Goal: Task Accomplishment & Management: Use online tool/utility

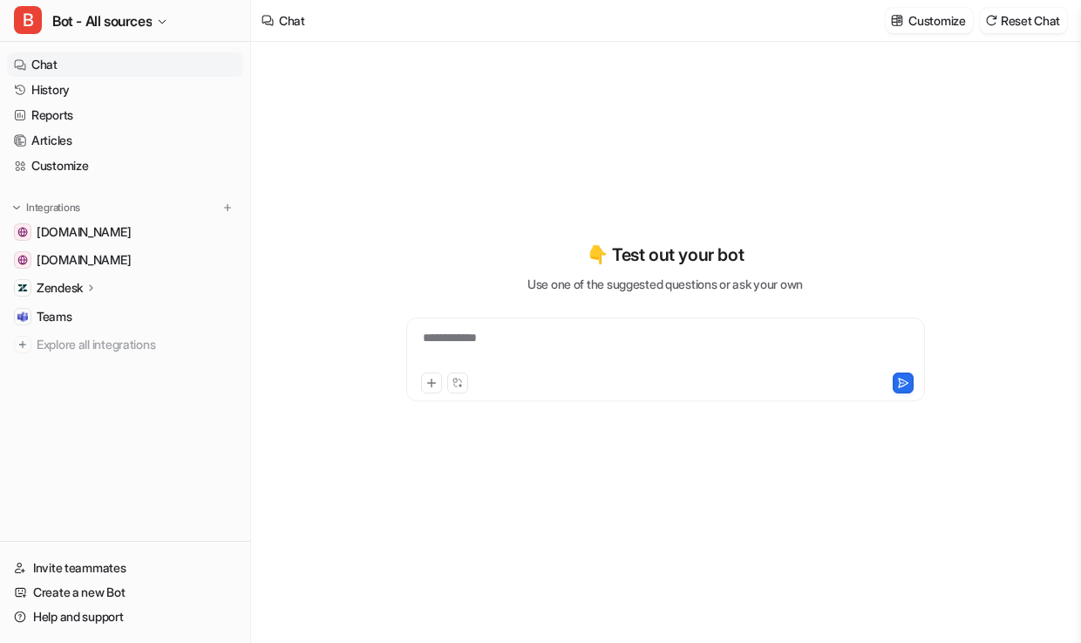
type textarea "**********"
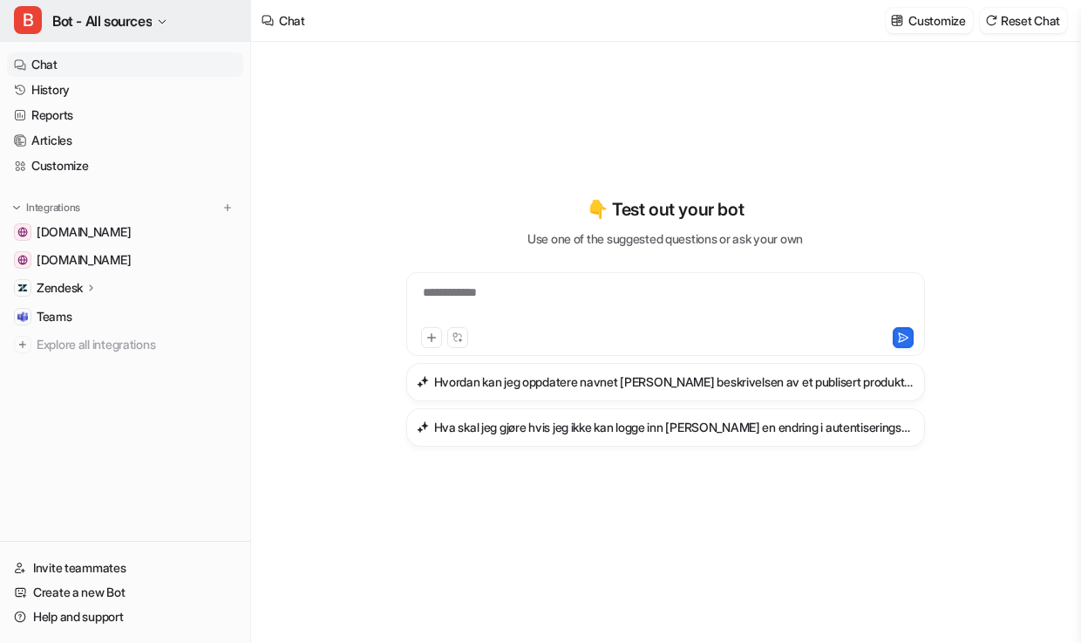
click at [160, 29] on button "B Bot - All sources" at bounding box center [125, 21] width 250 height 42
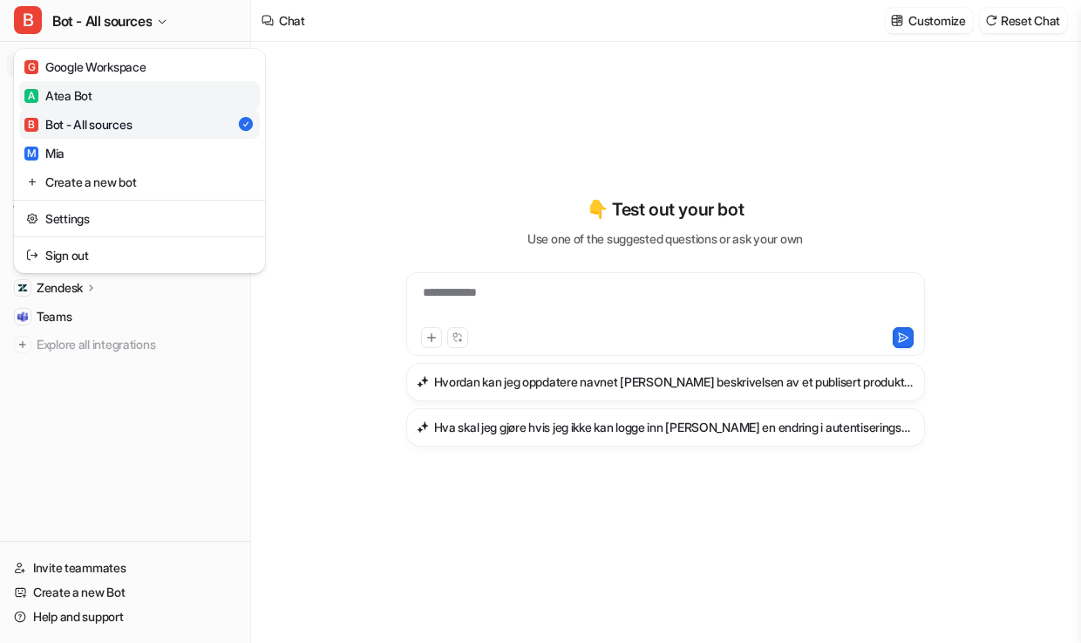
click at [102, 102] on link "A Atea Bot" at bounding box center [139, 95] width 241 height 29
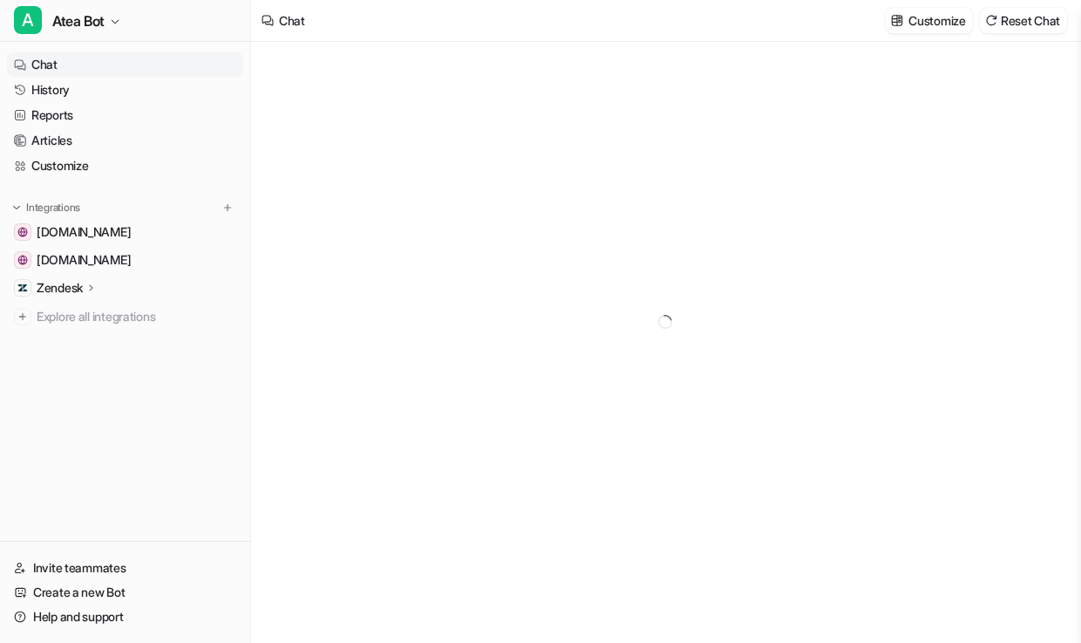
type textarea "**********"
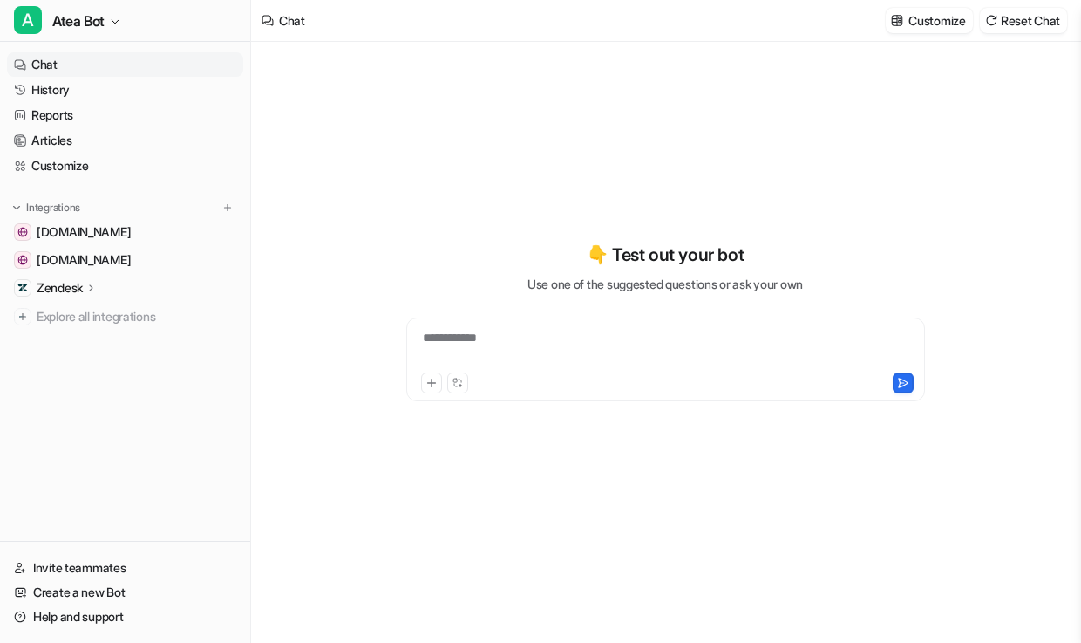
click at [80, 282] on p "Zendesk" at bounding box center [60, 287] width 46 height 17
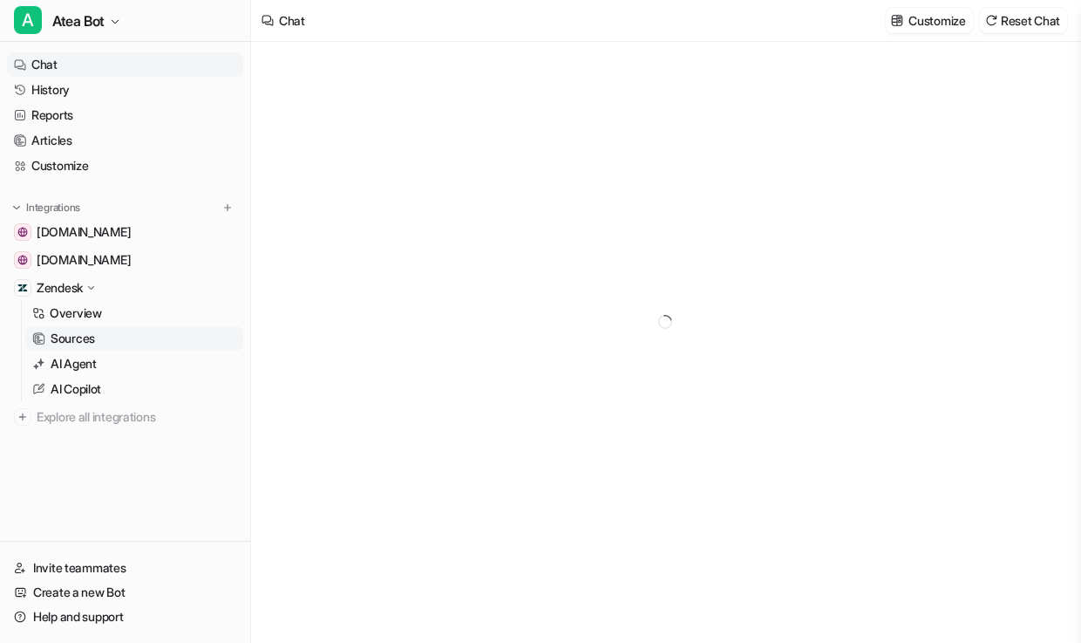
click at [87, 340] on p "Sources" at bounding box center [73, 338] width 44 height 17
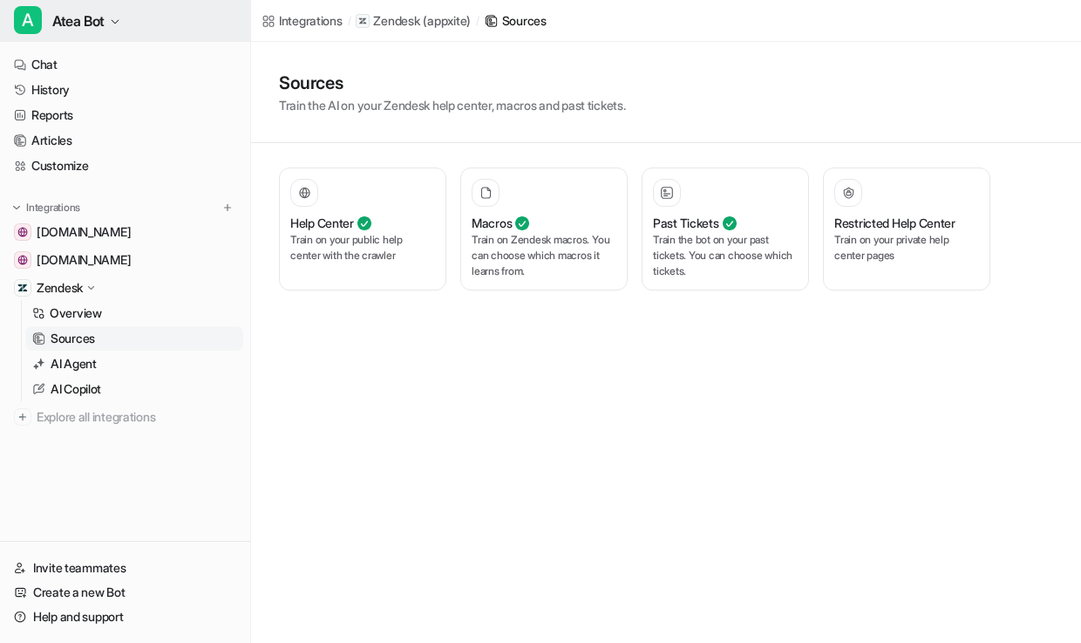
click at [135, 21] on button "A Atea Bot" at bounding box center [125, 21] width 250 height 42
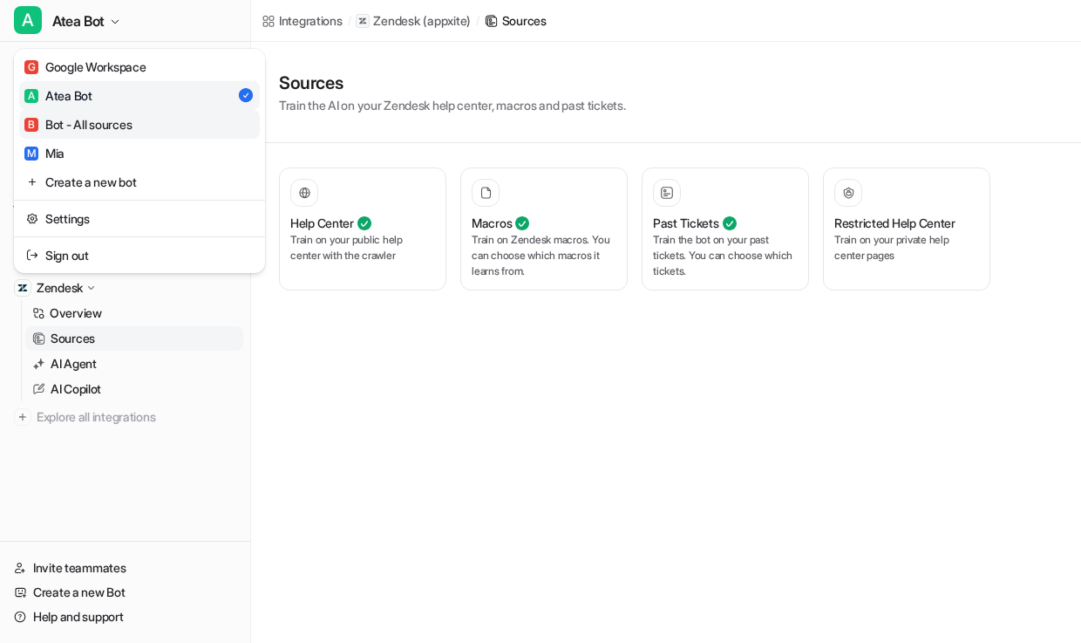
click at [84, 128] on div "B Bot - All sources" at bounding box center [77, 124] width 107 height 18
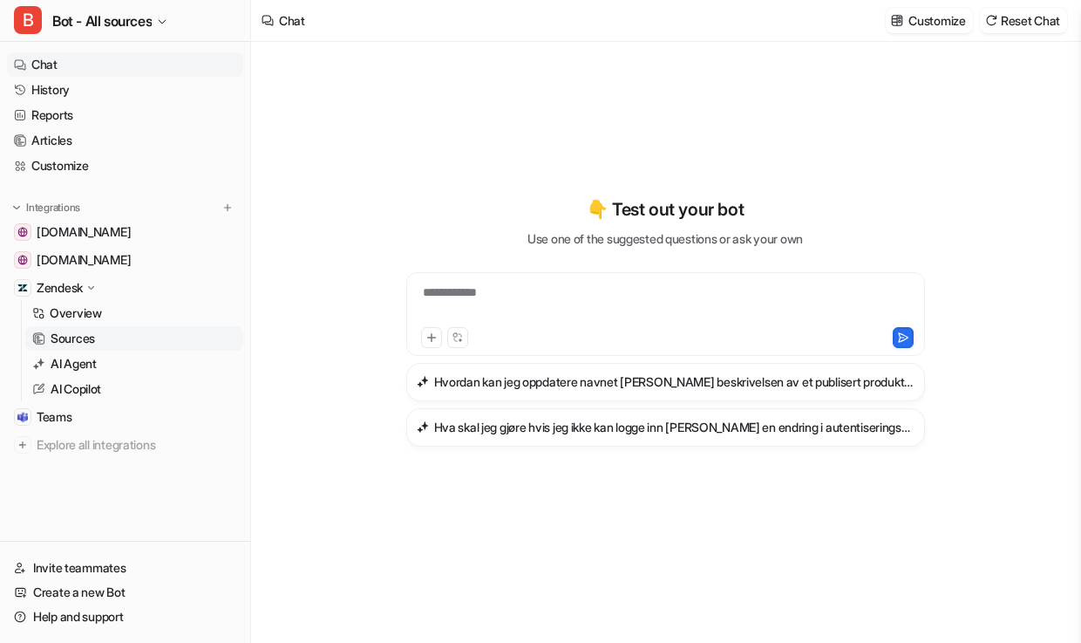
click at [91, 337] on p "Sources" at bounding box center [73, 338] width 44 height 17
click at [90, 336] on p "Sources" at bounding box center [73, 338] width 44 height 17
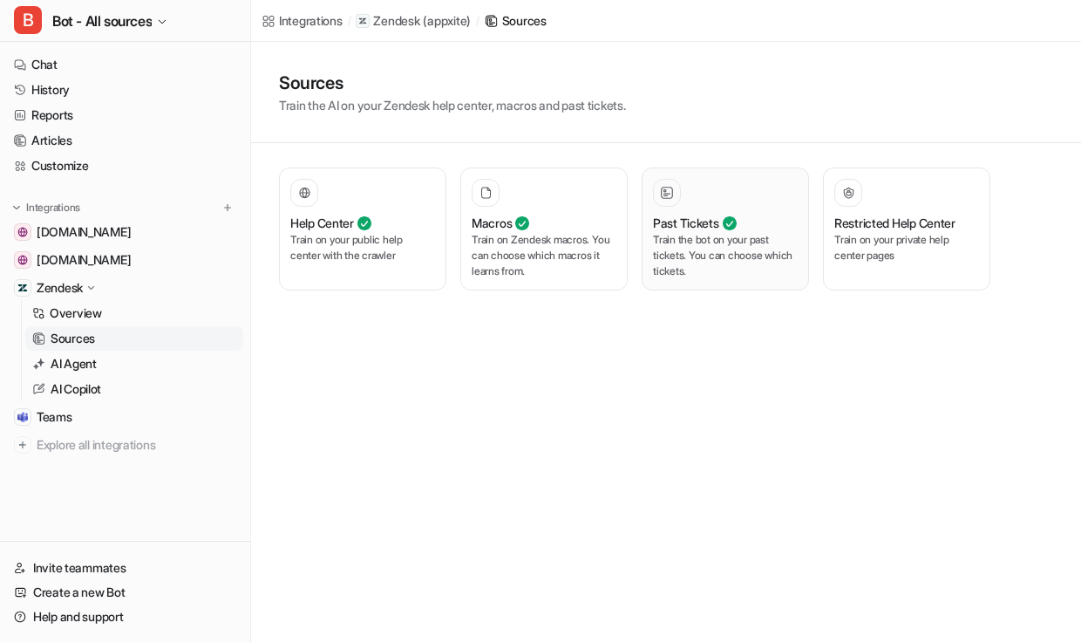
click at [658, 260] on p "Train the bot on your past tickets. You can choose which tickets." at bounding box center [725, 255] width 145 height 47
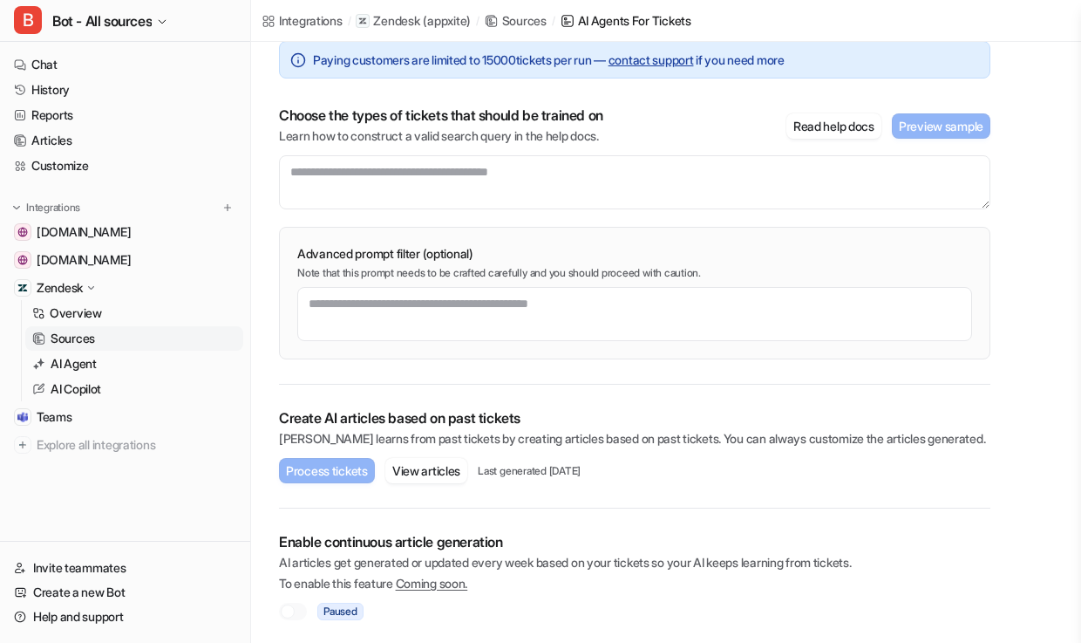
scroll to position [158, 0]
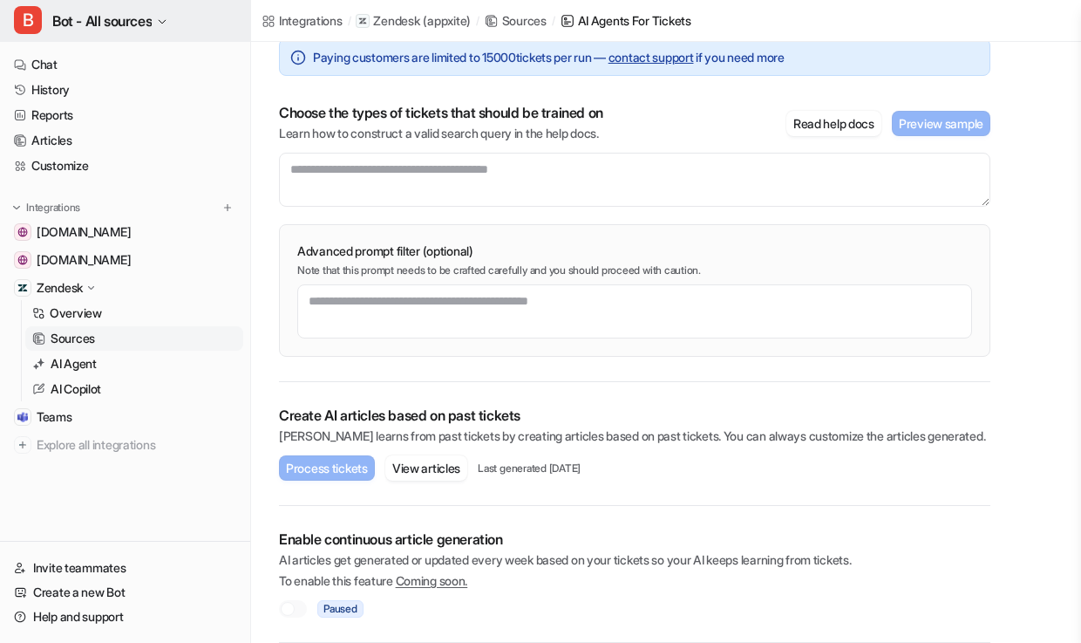
click at [130, 17] on span "Bot - All sources" at bounding box center [101, 21] width 99 height 24
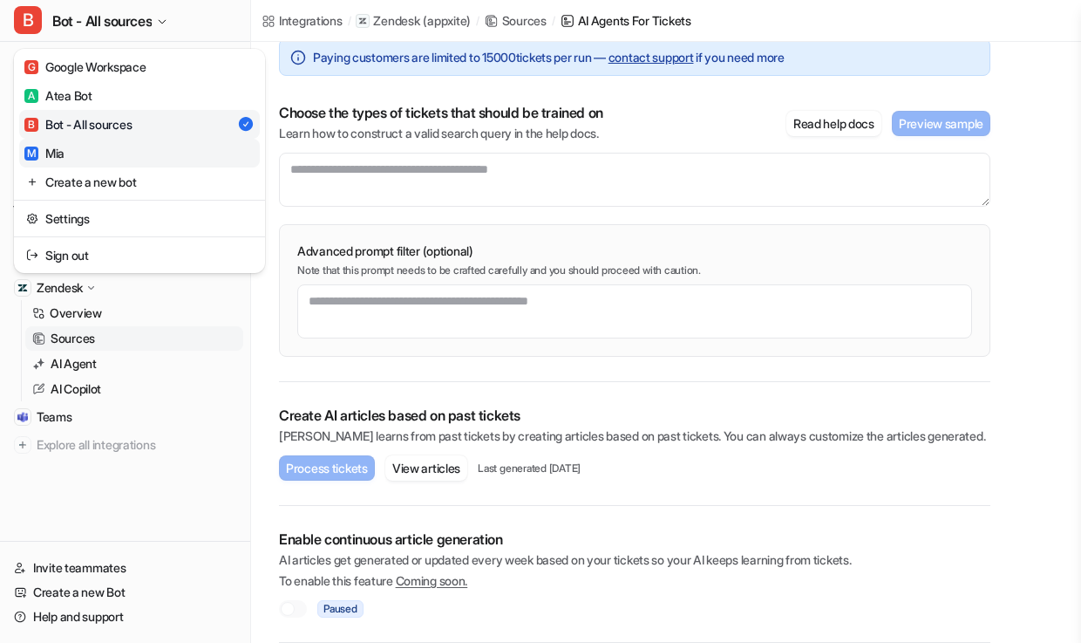
click at [86, 145] on link "M [PERSON_NAME]" at bounding box center [139, 153] width 241 height 29
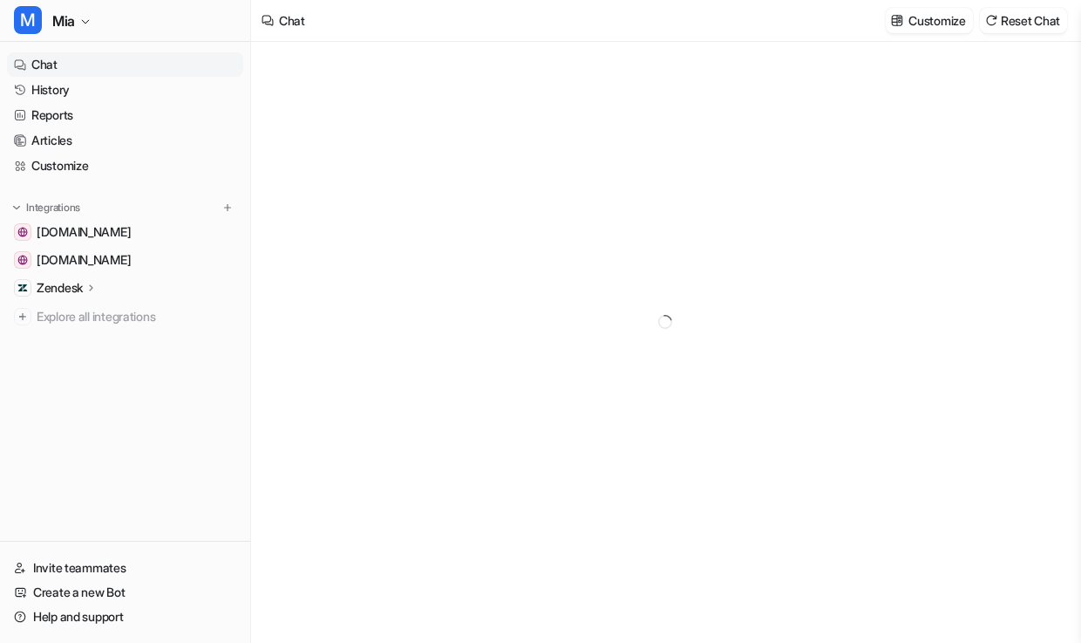
type textarea "**********"
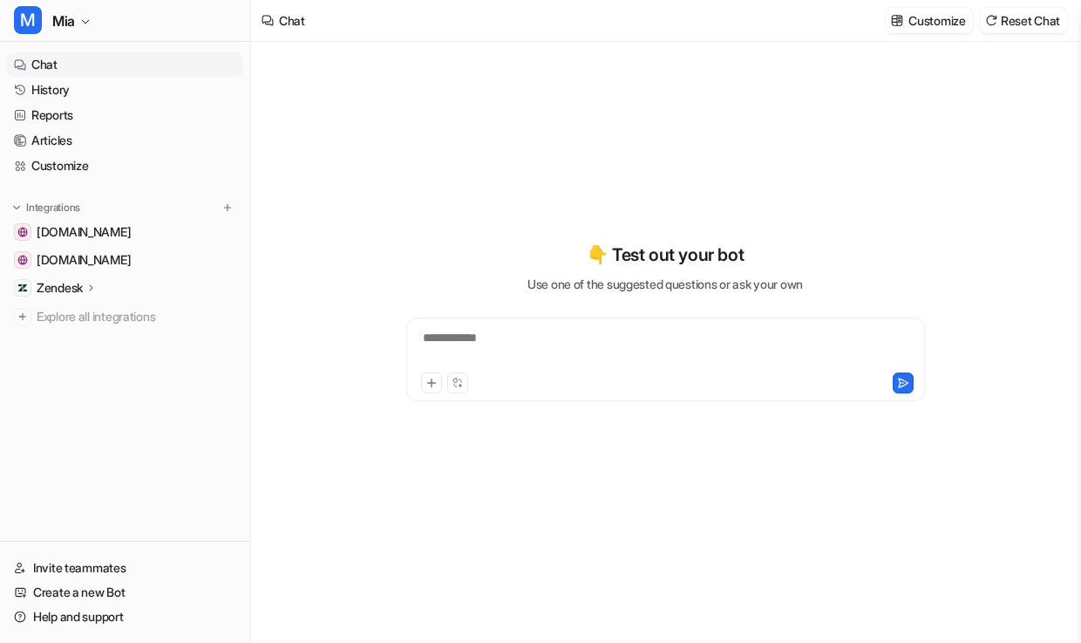
click at [83, 286] on p "Zendesk" at bounding box center [60, 287] width 46 height 17
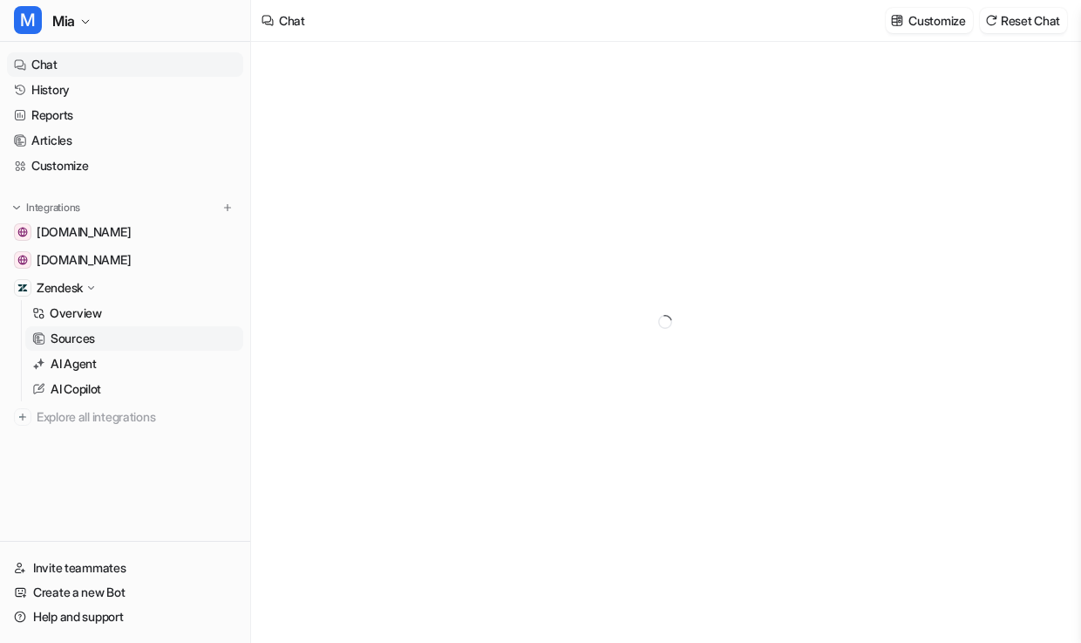
click at [83, 333] on p "Sources" at bounding box center [73, 338] width 44 height 17
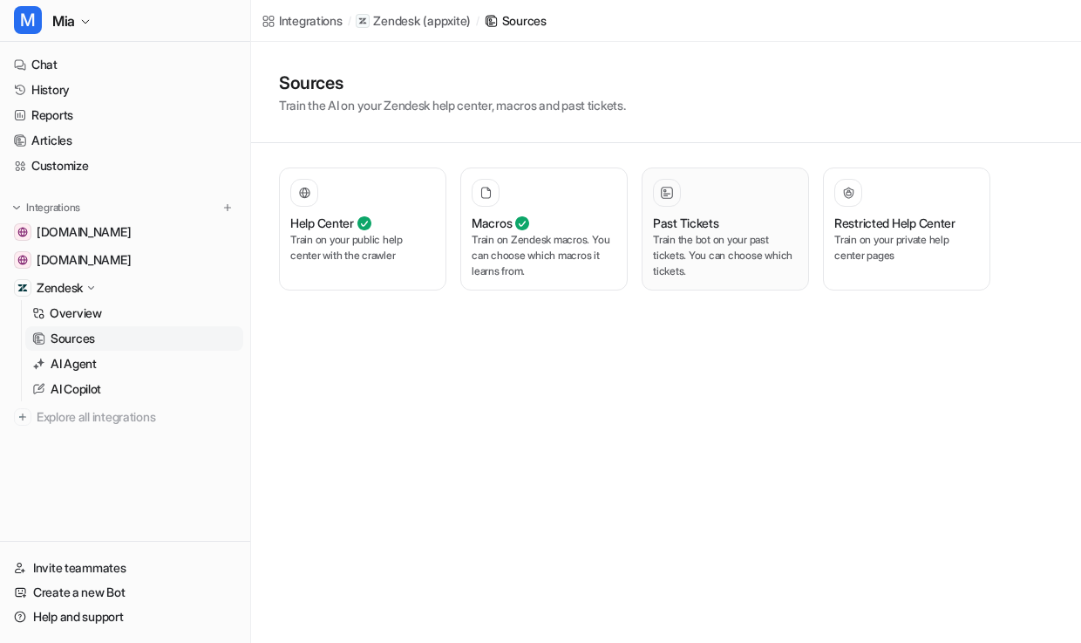
click at [692, 256] on p "Train the bot on your past tickets. You can choose which tickets." at bounding box center [725, 255] width 145 height 47
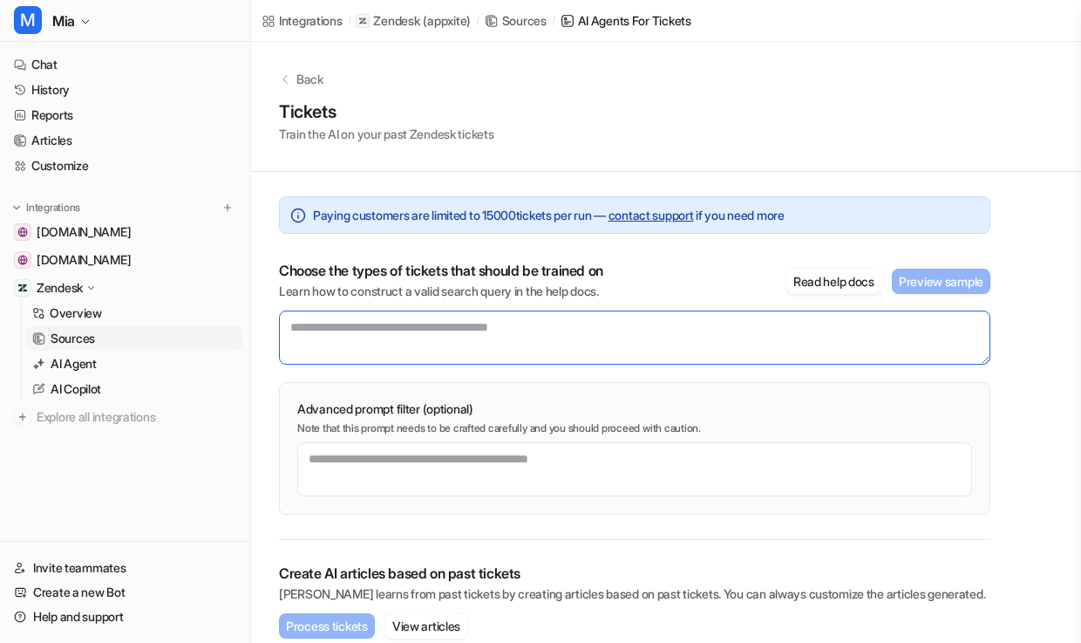
click at [430, 324] on textarea at bounding box center [635, 337] width 712 height 54
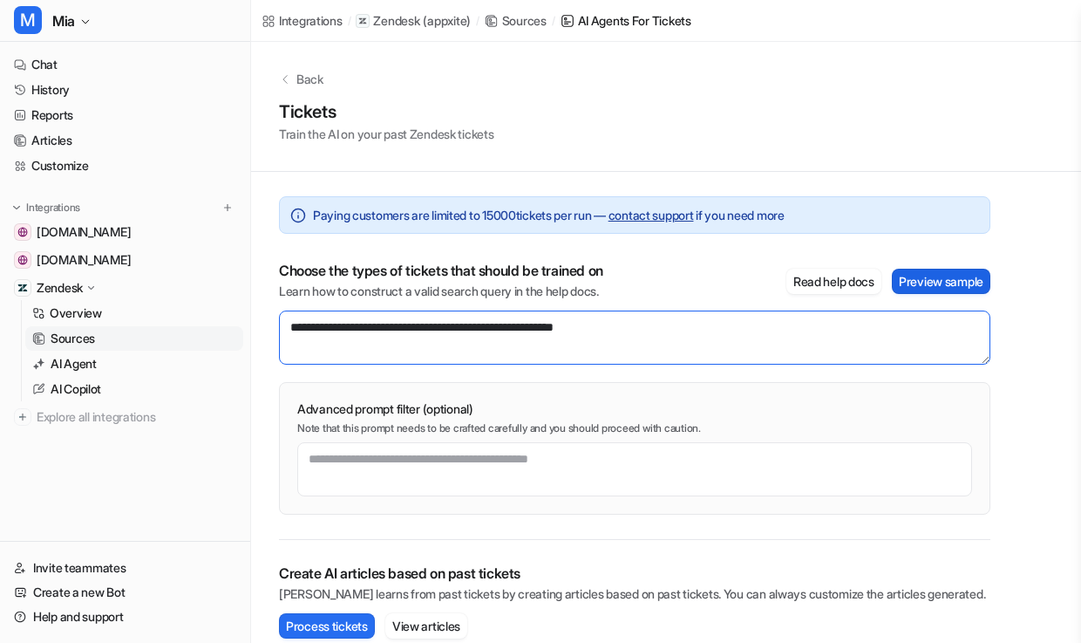
type textarea "**********"
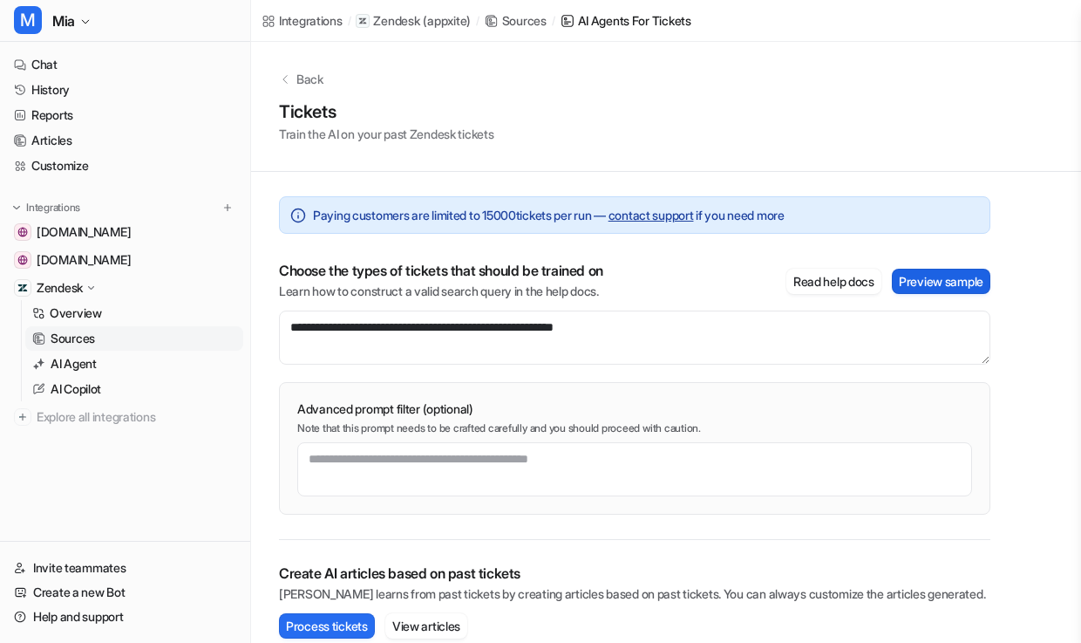
click at [911, 276] on button "Preview sample" at bounding box center [941, 281] width 99 height 25
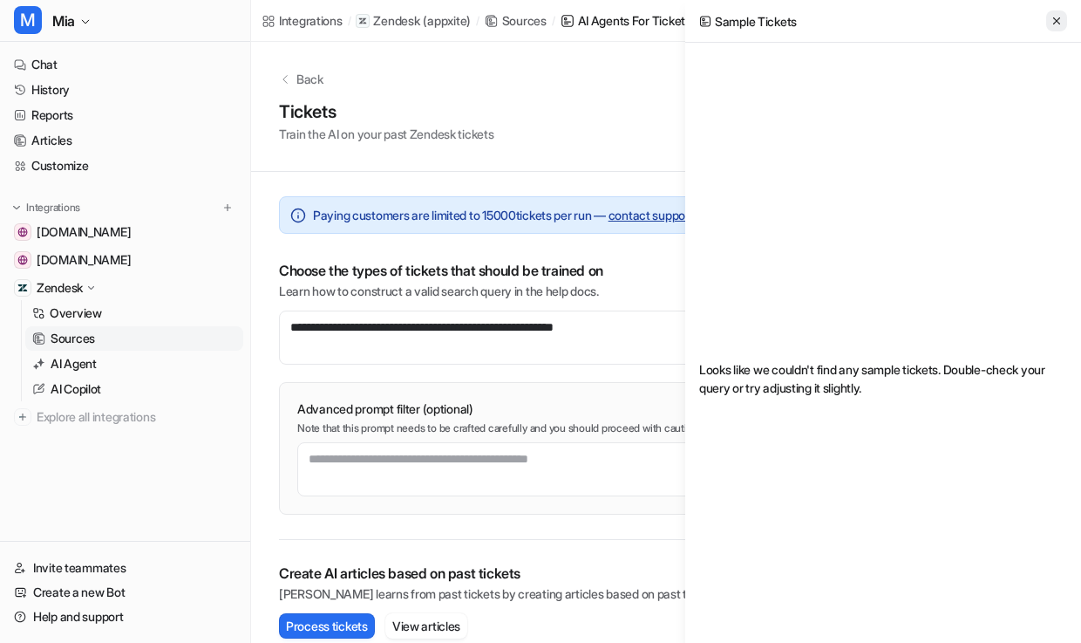
click at [1058, 24] on icon at bounding box center [1057, 21] width 12 height 12
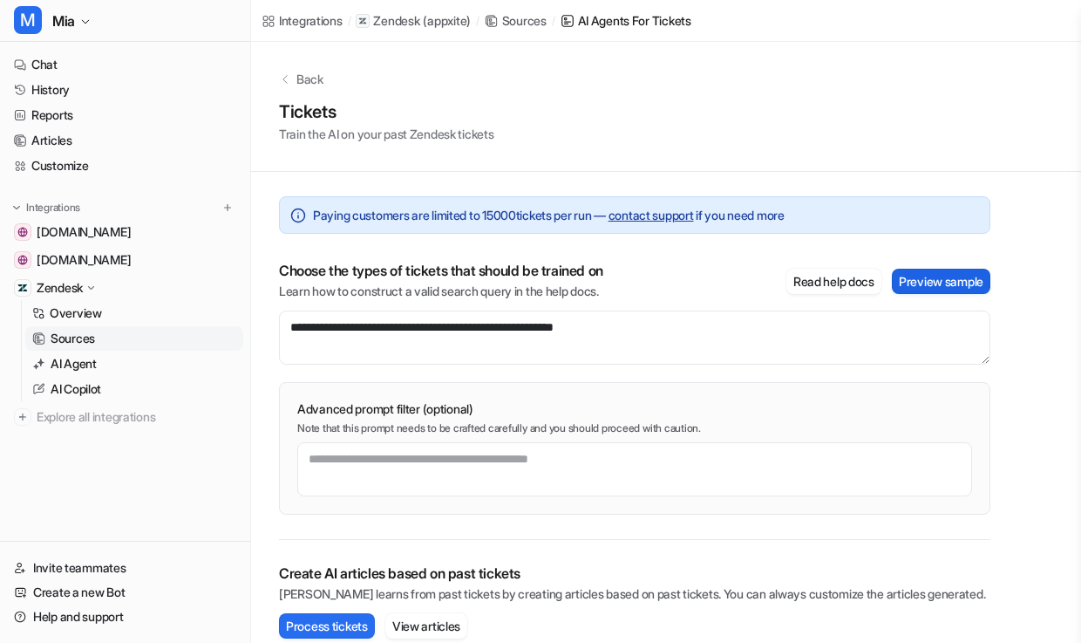
click at [950, 276] on button "Preview sample" at bounding box center [941, 281] width 99 height 25
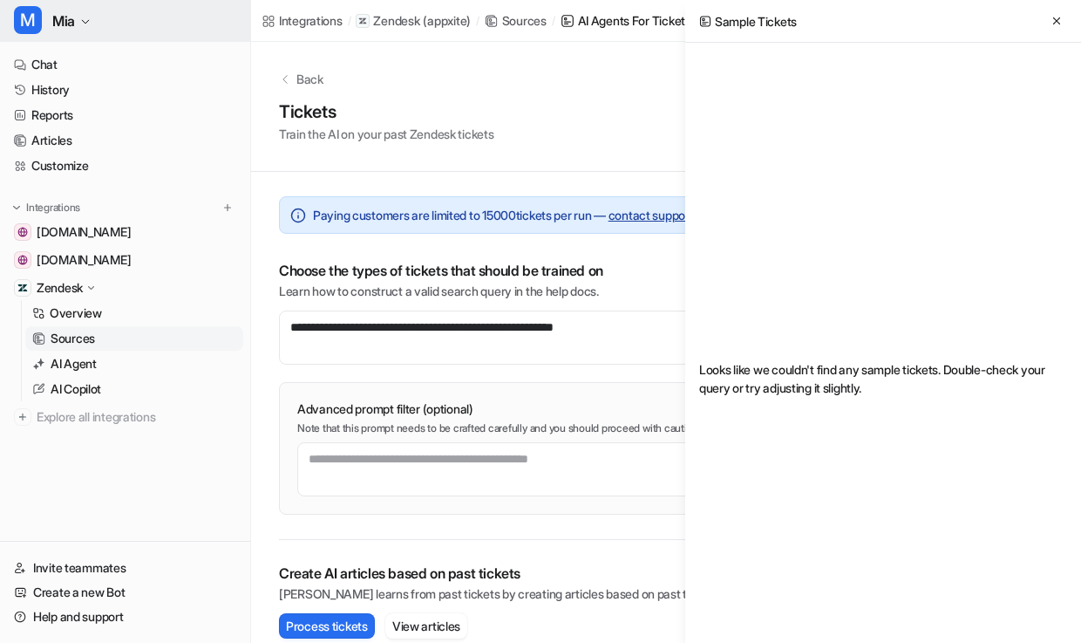
click at [88, 24] on icon "button" at bounding box center [85, 22] width 10 height 10
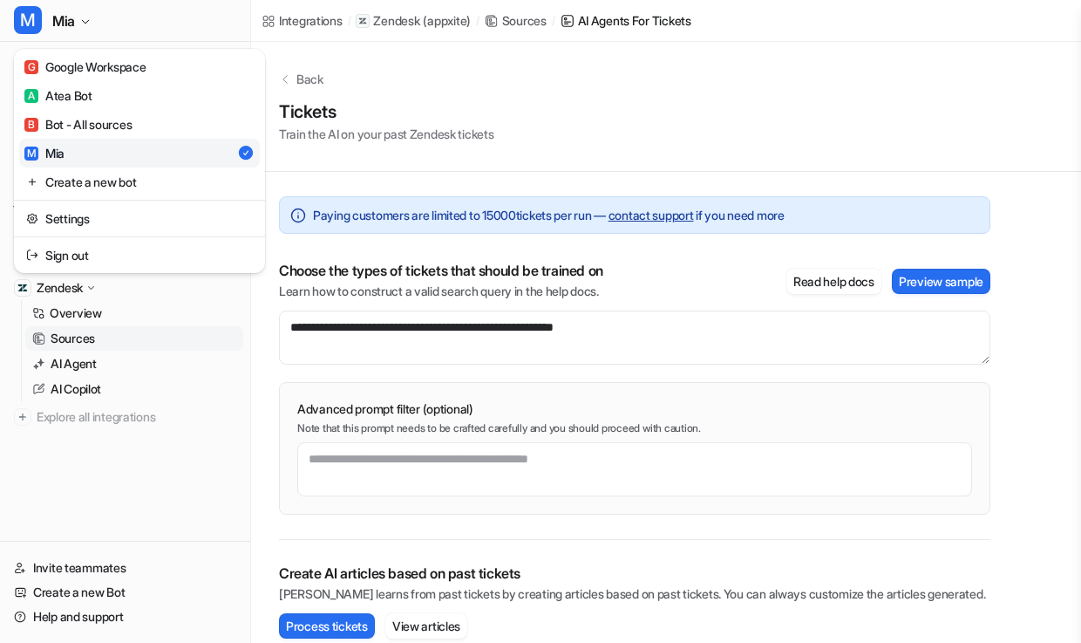
click at [83, 334] on div "M [PERSON_NAME] Google Workspace A Atea Bot B Bot - All sources M [PERSON_NAME]…" at bounding box center [125, 321] width 251 height 643
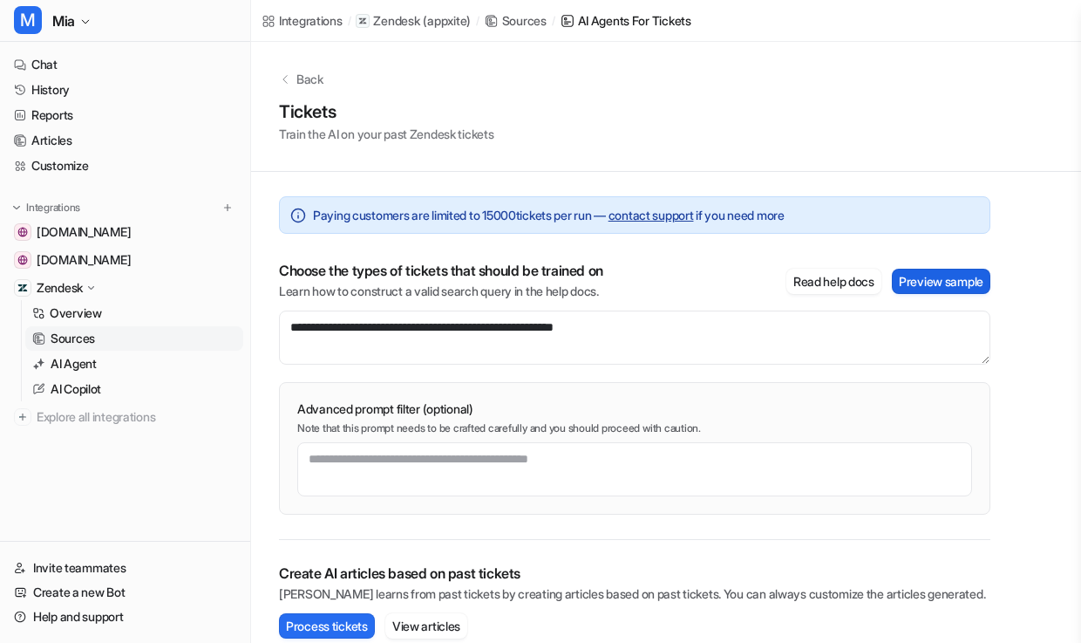
click at [907, 282] on button "Preview sample" at bounding box center [941, 281] width 99 height 25
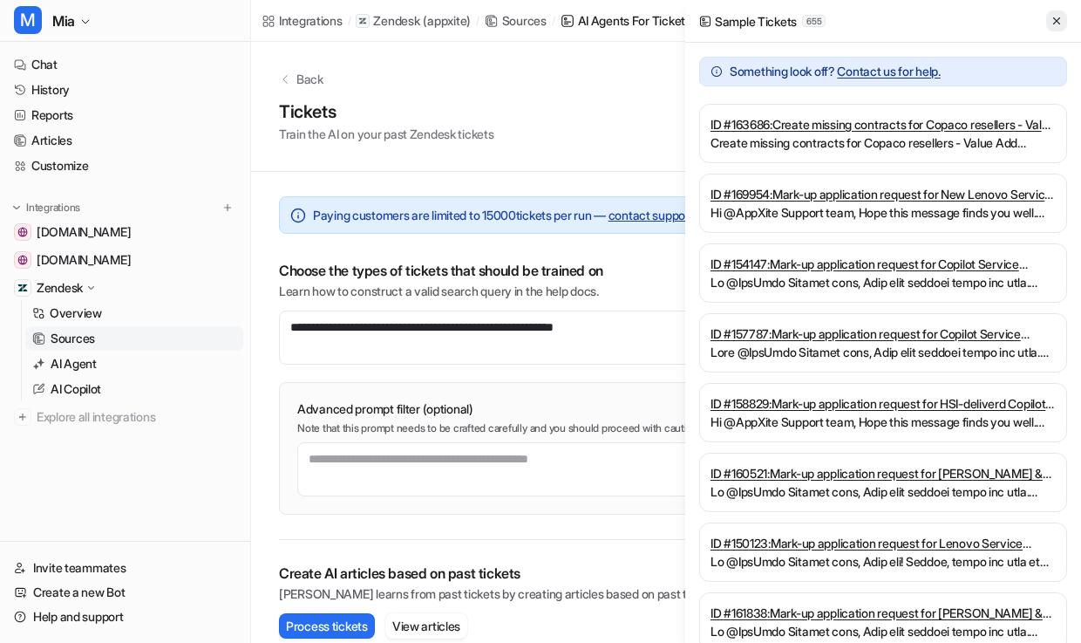
click at [1055, 23] on icon at bounding box center [1057, 21] width 12 height 12
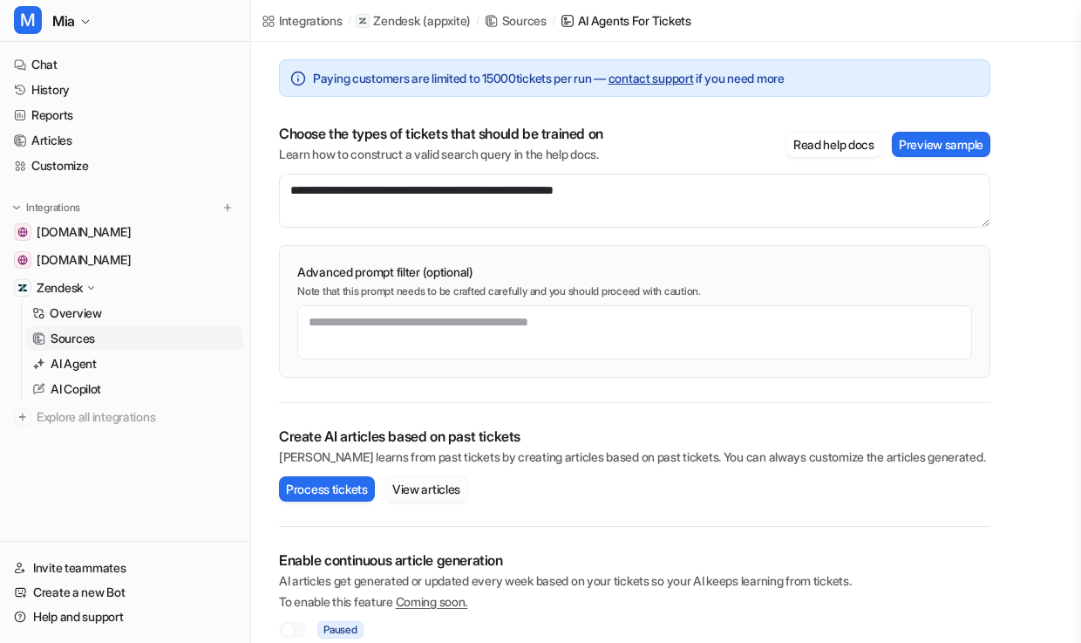
scroll to position [143, 0]
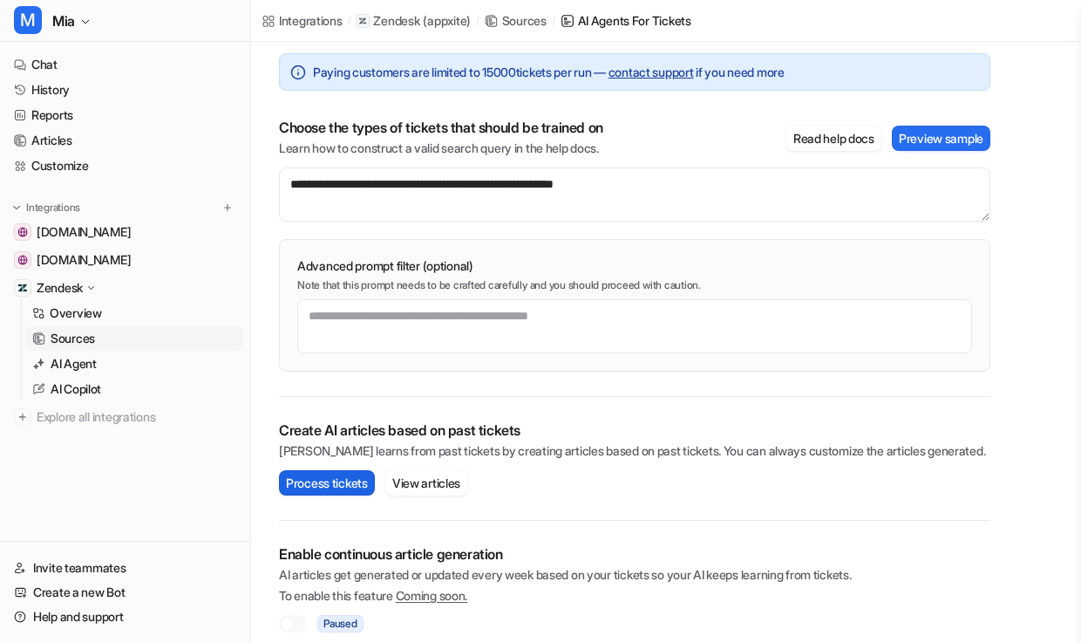
click at [352, 483] on button "Process tickets" at bounding box center [327, 482] width 96 height 25
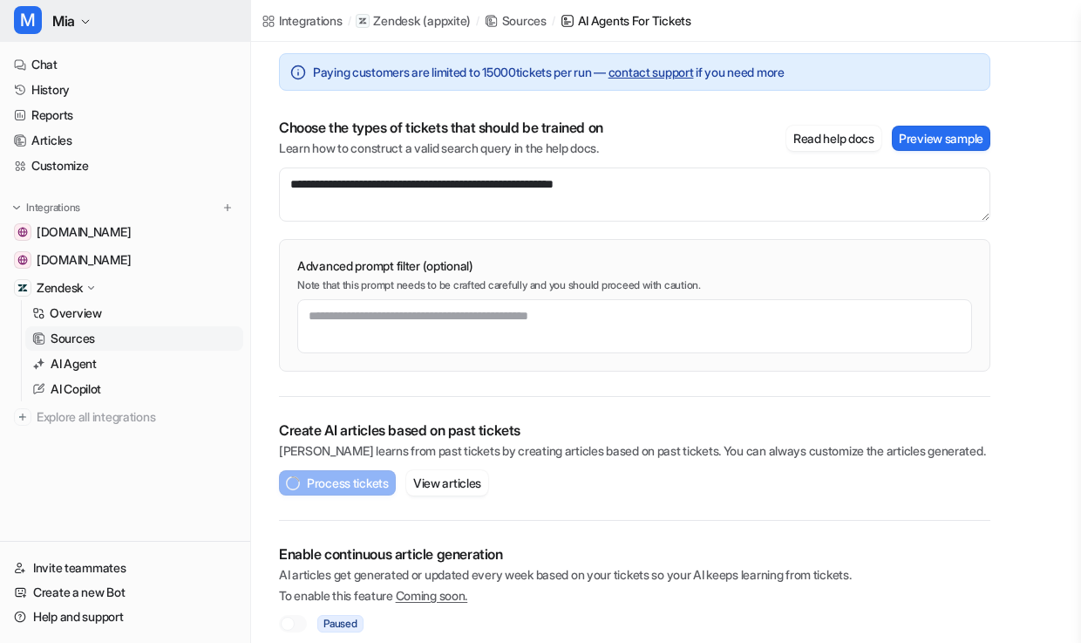
click at [88, 27] on button "M [PERSON_NAME]" at bounding box center [125, 21] width 250 height 42
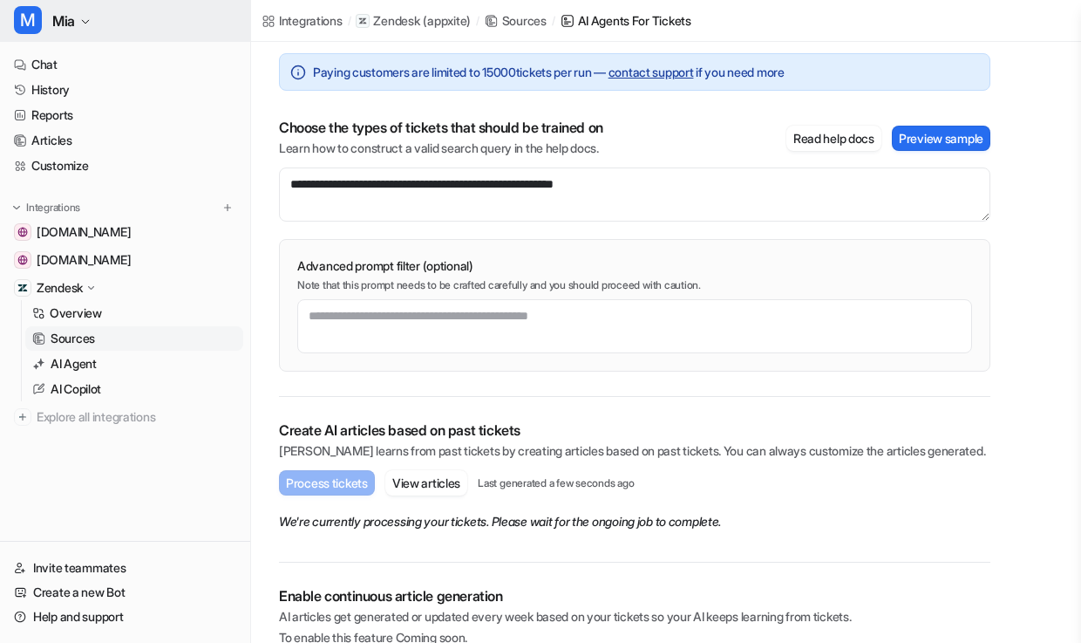
click at [92, 14] on button "M [PERSON_NAME]" at bounding box center [125, 21] width 250 height 42
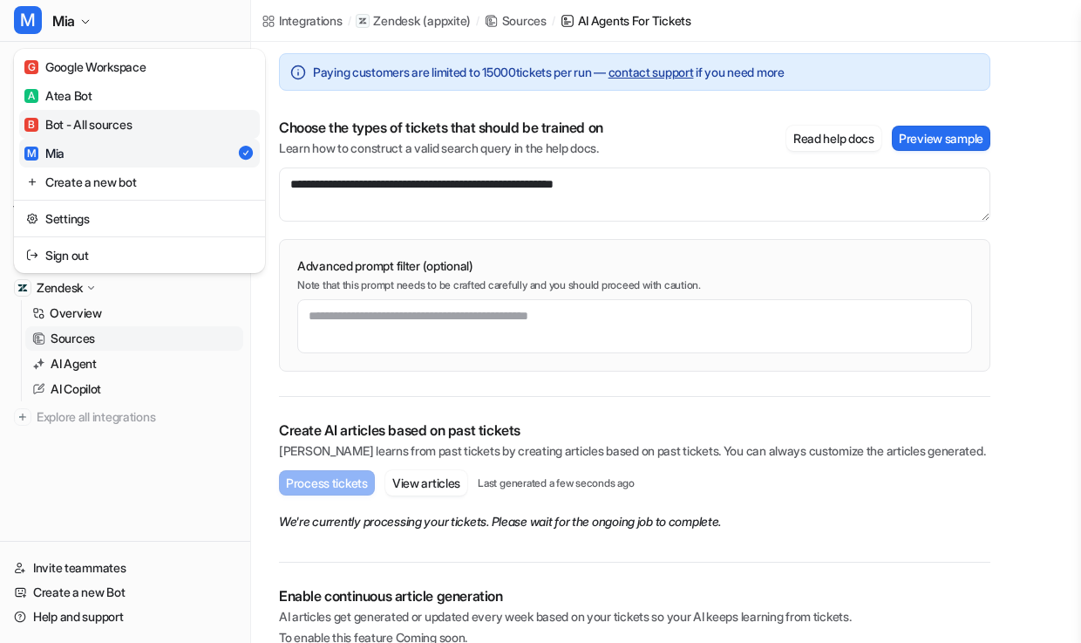
click at [106, 128] on div "B Bot - All sources" at bounding box center [77, 124] width 107 height 18
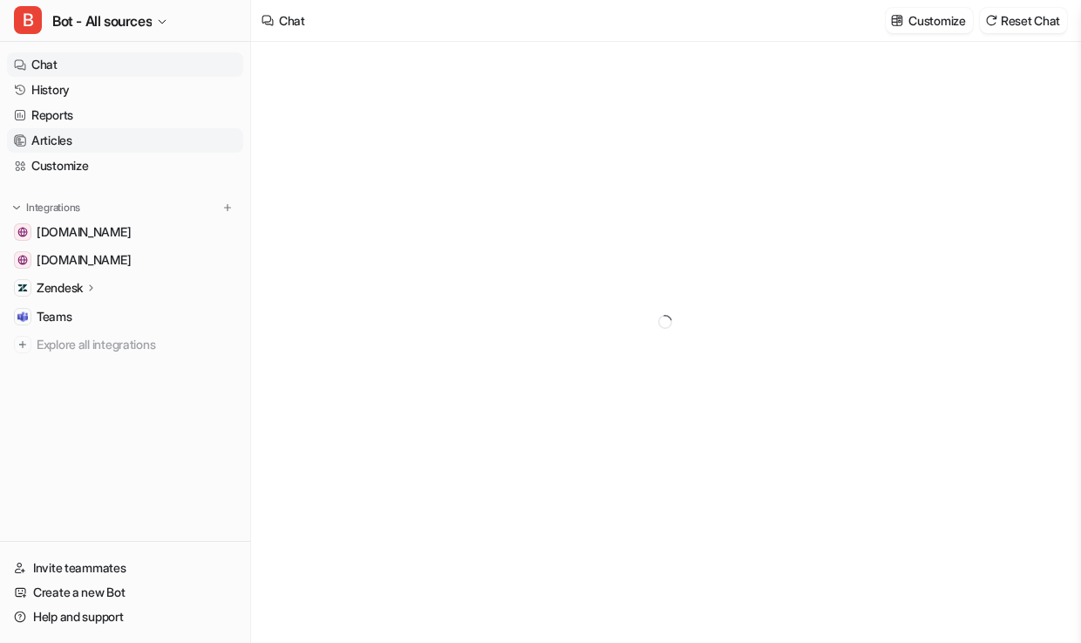
type textarea "**********"
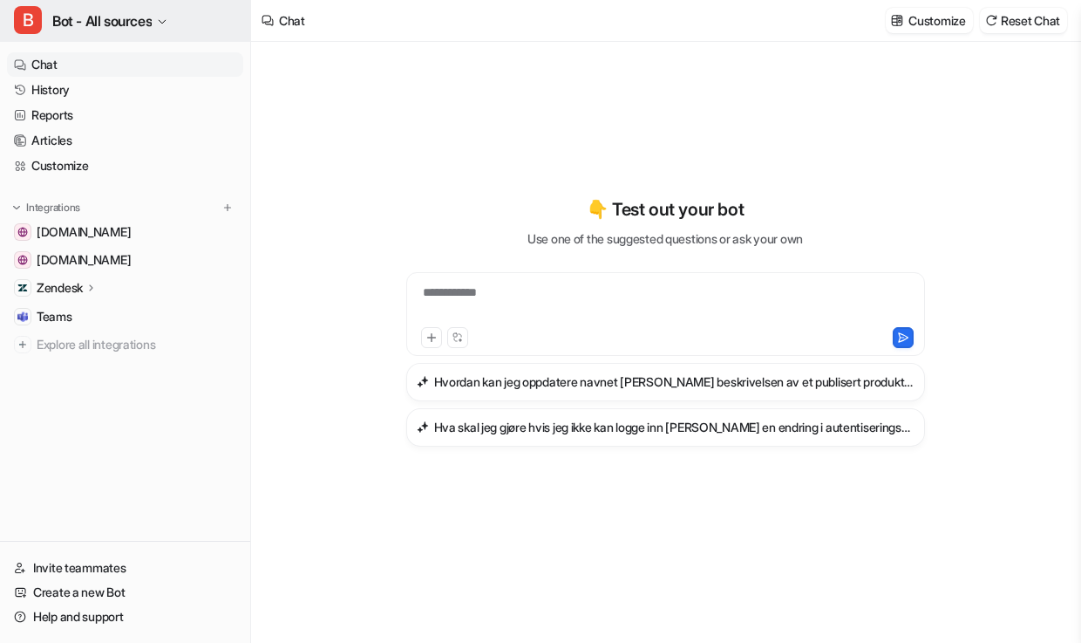
click at [157, 26] on button "B Bot - All sources" at bounding box center [125, 21] width 250 height 42
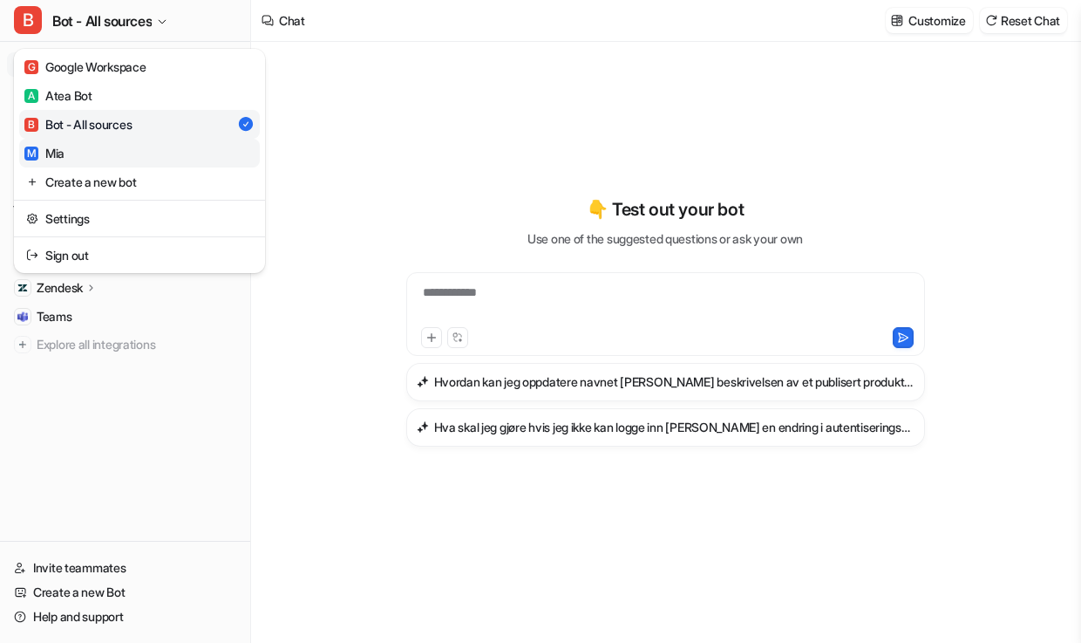
click at [126, 149] on link "M [PERSON_NAME]" at bounding box center [139, 153] width 241 height 29
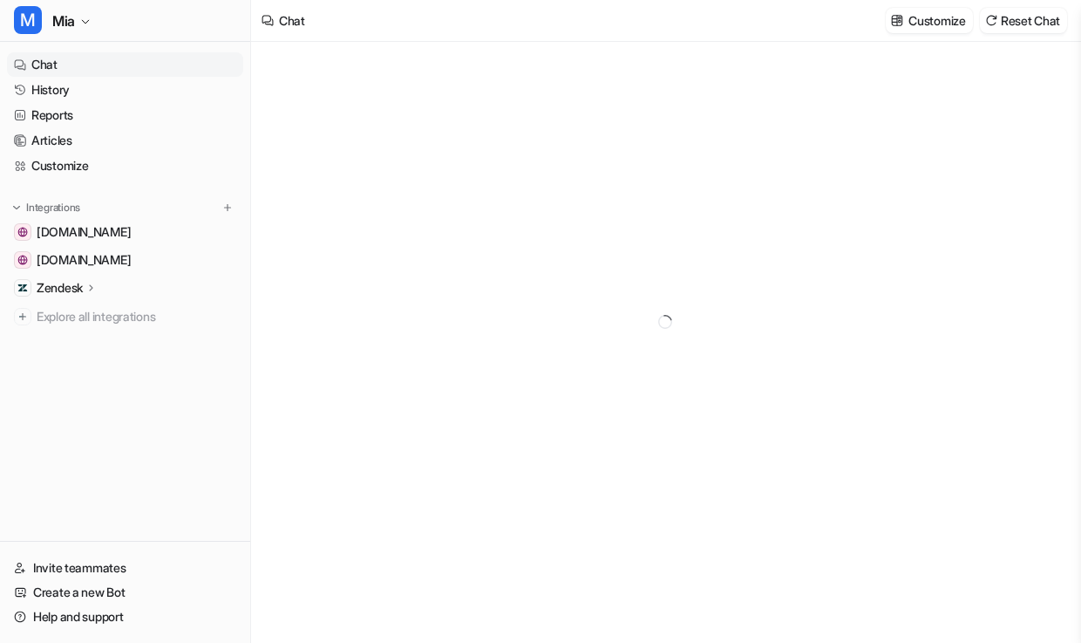
click at [76, 285] on p "Zendesk" at bounding box center [60, 287] width 46 height 17
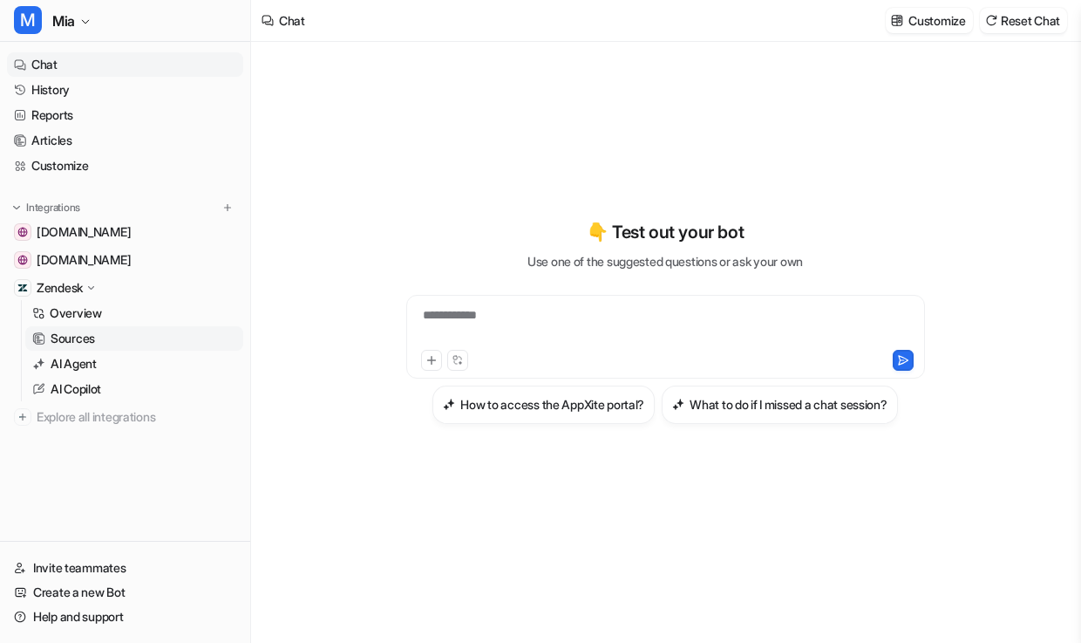
click at [88, 339] on p "Sources" at bounding box center [73, 338] width 44 height 17
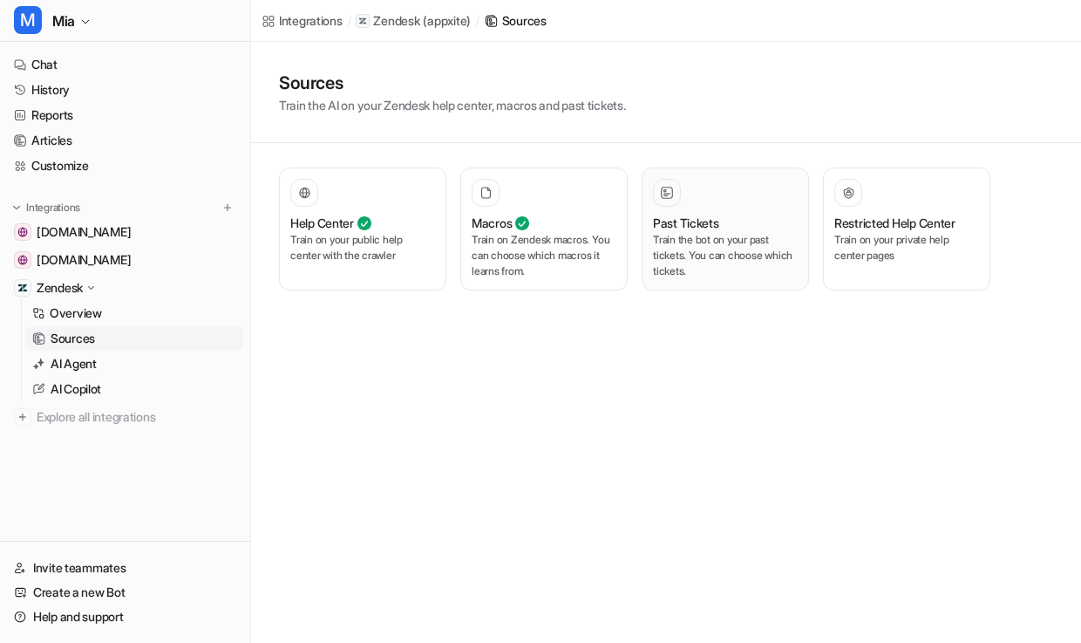
click at [701, 238] on p "Train the bot on your past tickets. You can choose which tickets." at bounding box center [725, 255] width 145 height 47
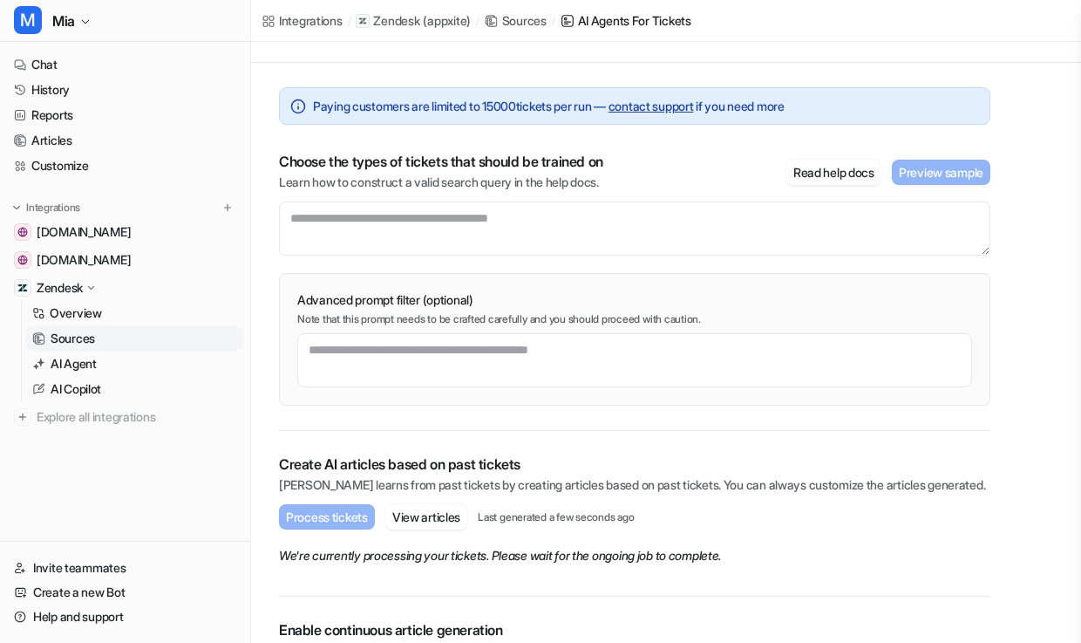
scroll to position [110, 0]
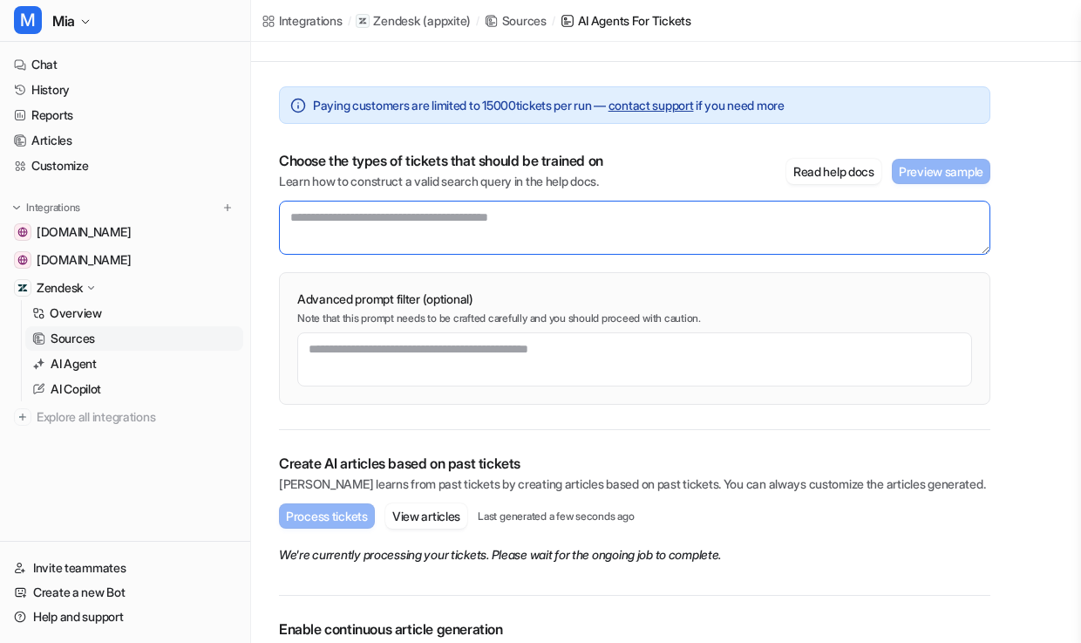
click at [416, 217] on textarea at bounding box center [635, 228] width 712 height 54
type textarea "**********"
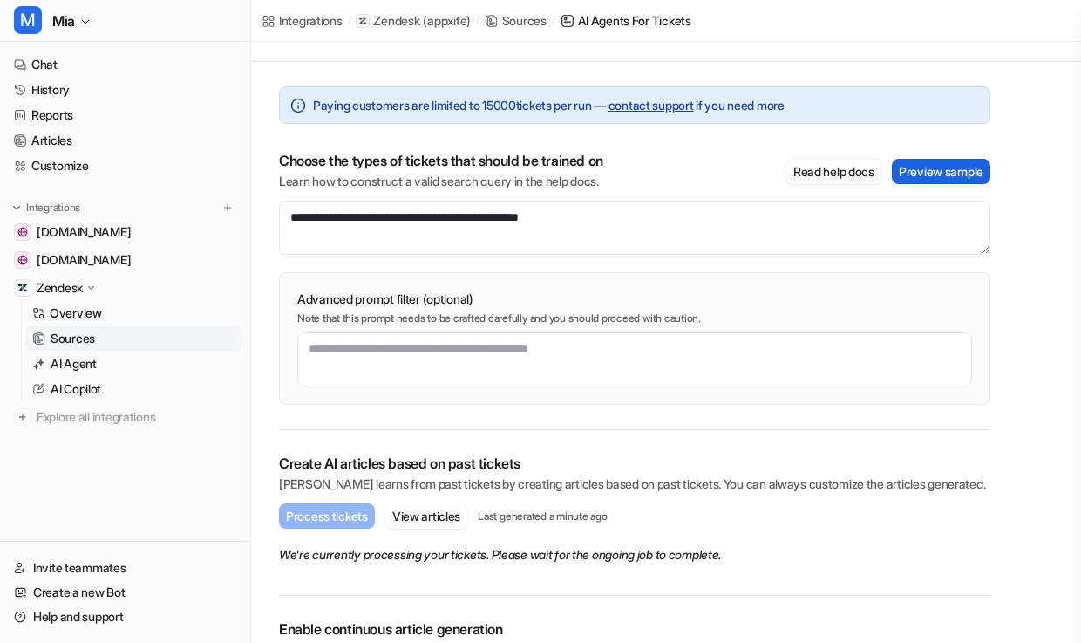
click at [928, 174] on button "Preview sample" at bounding box center [941, 171] width 99 height 25
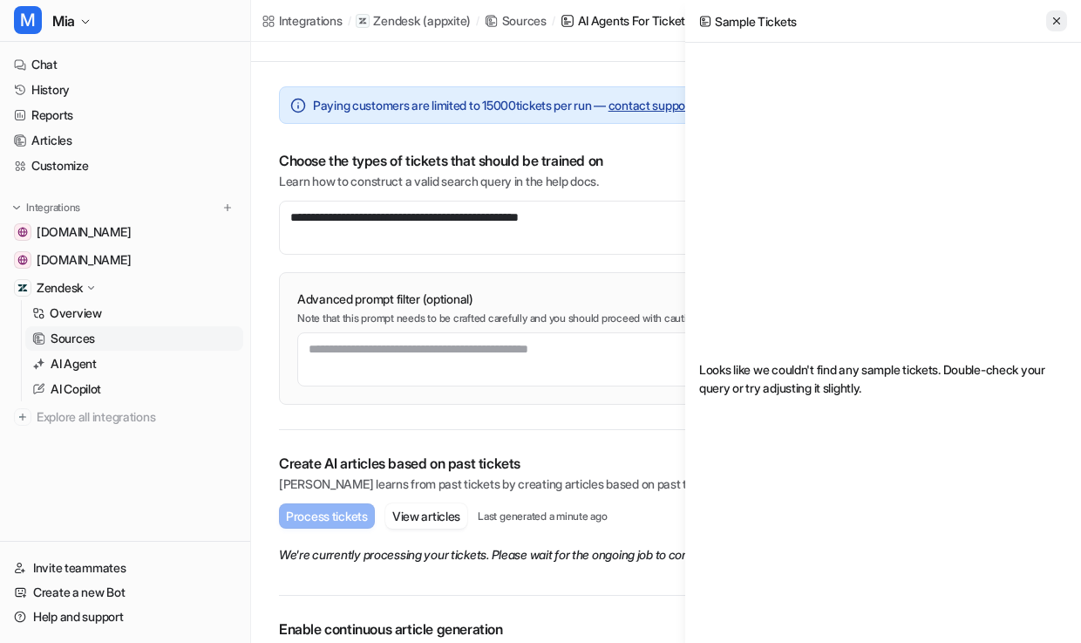
click at [1058, 24] on icon at bounding box center [1057, 21] width 12 height 12
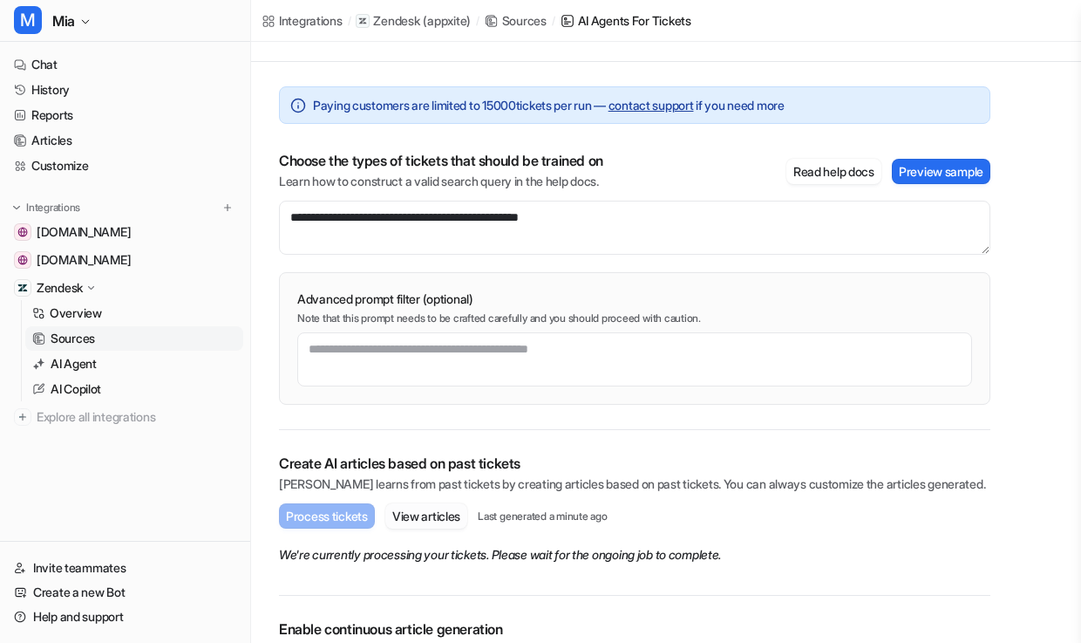
click at [431, 522] on button "View articles" at bounding box center [427, 515] width 82 height 25
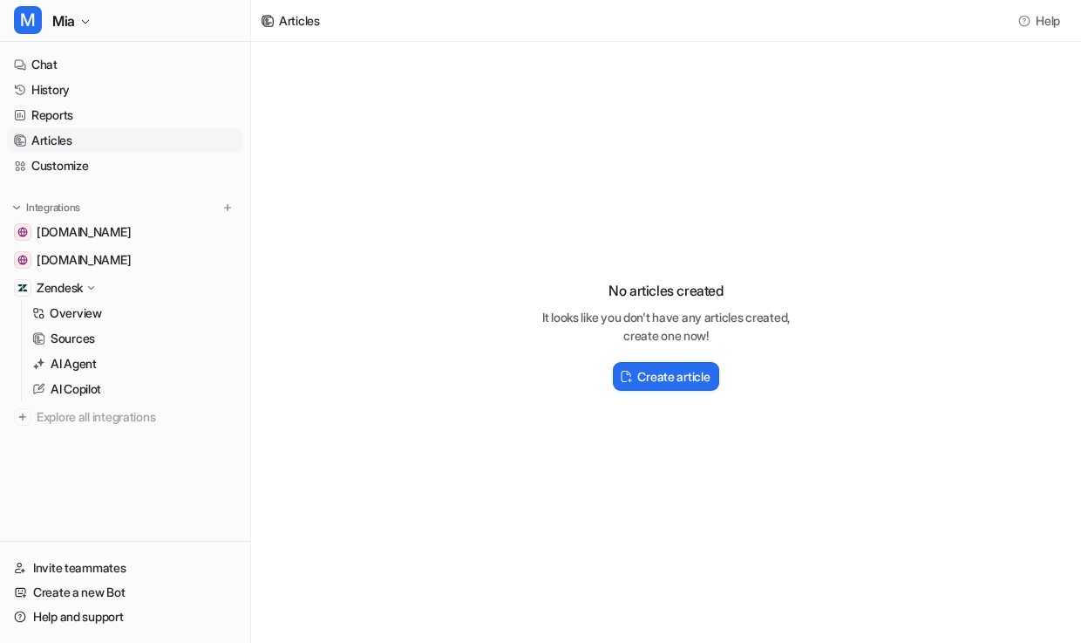
click at [85, 290] on div "Zendesk" at bounding box center [67, 287] width 61 height 17
click at [85, 358] on p "AI Agent" at bounding box center [74, 363] width 46 height 17
click at [84, 335] on p "Sources" at bounding box center [73, 338] width 44 height 17
click at [88, 335] on p "Sources" at bounding box center [73, 338] width 44 height 17
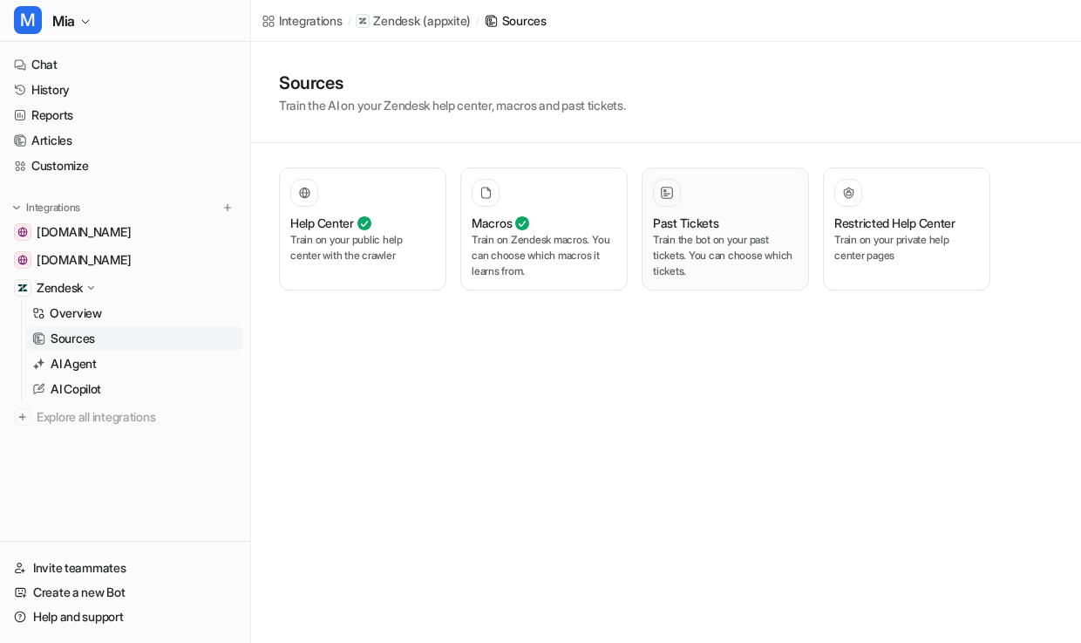
click at [705, 238] on p "Train the bot on your past tickets. You can choose which tickets." at bounding box center [725, 255] width 145 height 47
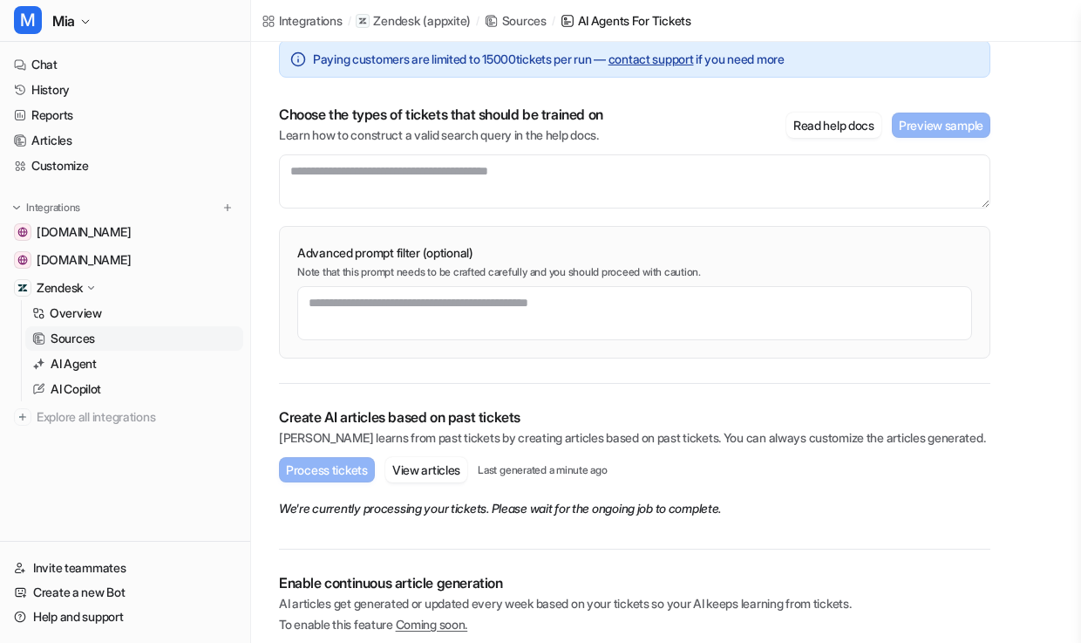
scroll to position [200, 0]
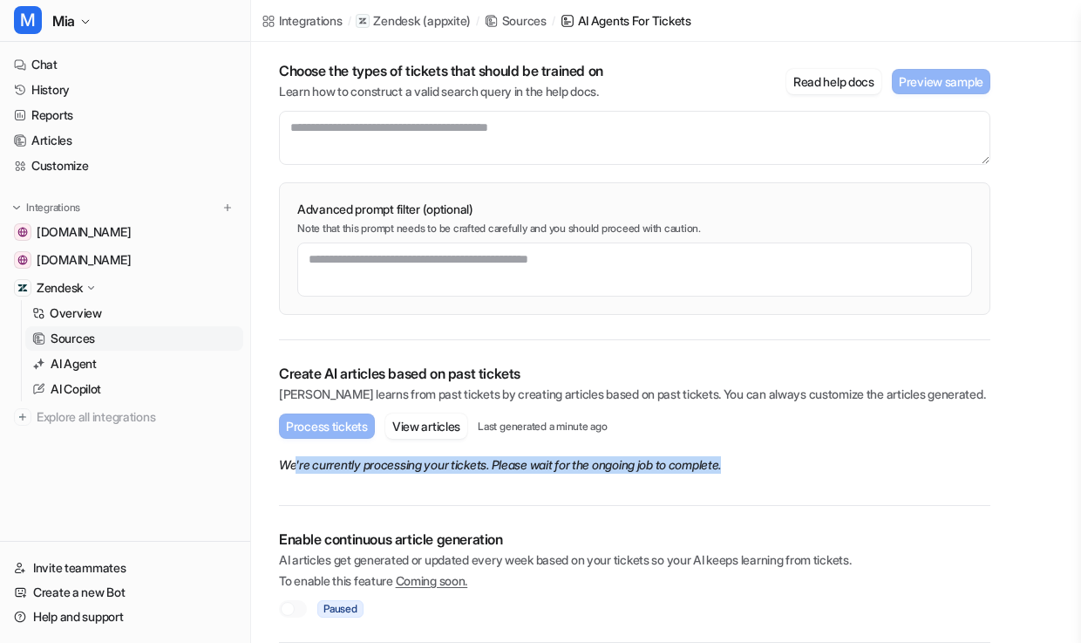
drag, startPoint x: 747, startPoint y: 469, endPoint x: 295, endPoint y: 456, distance: 452.0
click at [295, 456] on p "We're currently processing your tickets. Please wait for the ongoing job to com…" at bounding box center [635, 464] width 712 height 31
click at [429, 420] on button "View articles" at bounding box center [427, 425] width 82 height 25
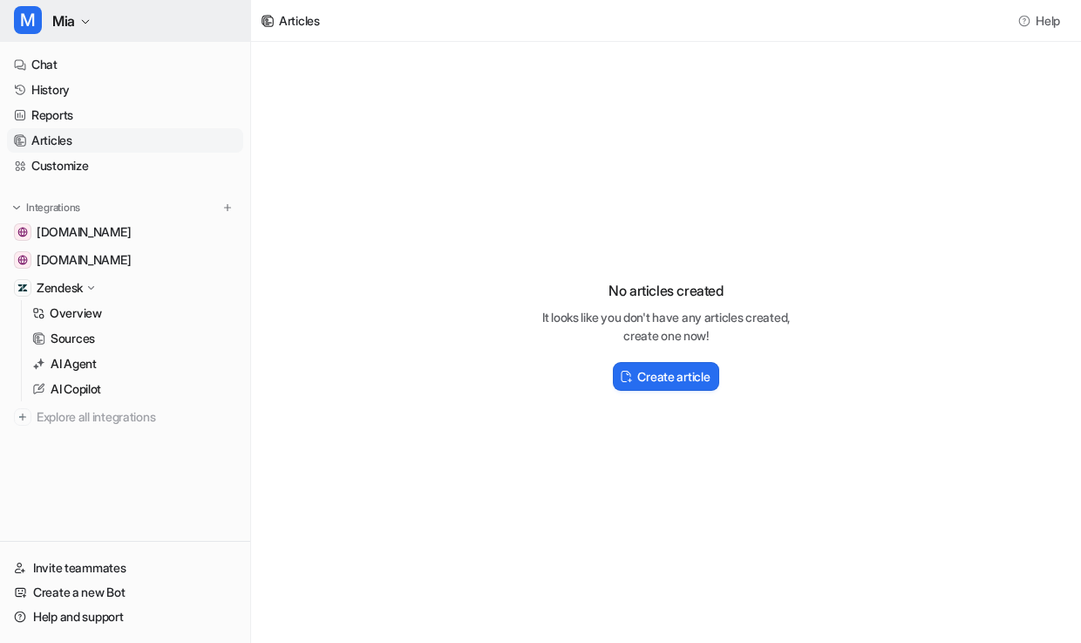
scroll to position [200, 0]
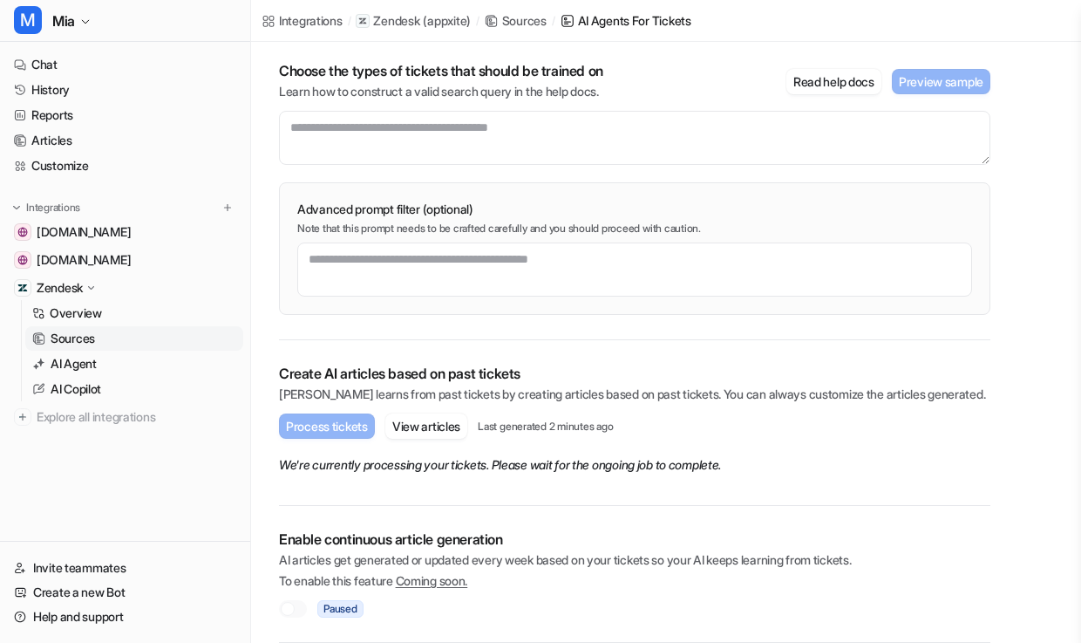
click at [294, 604] on div at bounding box center [288, 609] width 14 height 14
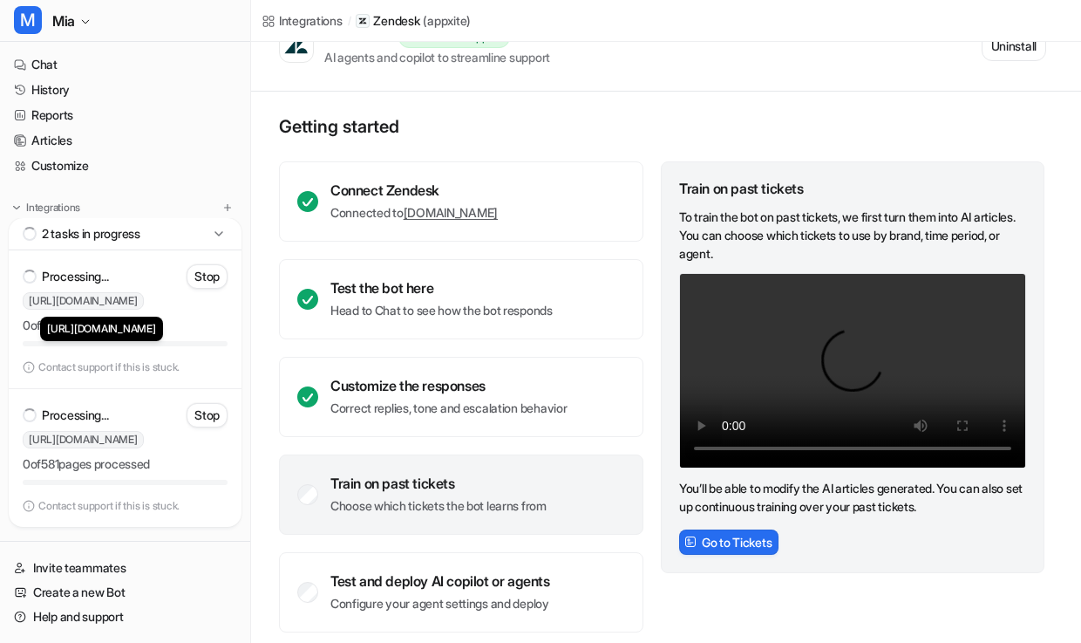
scroll to position [56, 0]
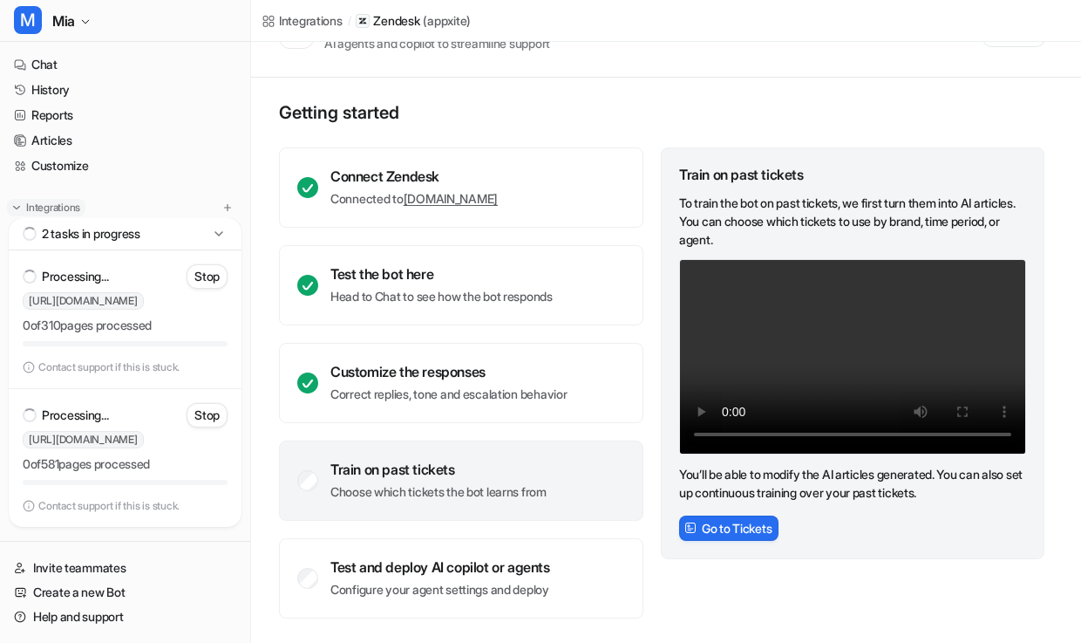
click at [68, 204] on p "Integrations" at bounding box center [53, 208] width 54 height 14
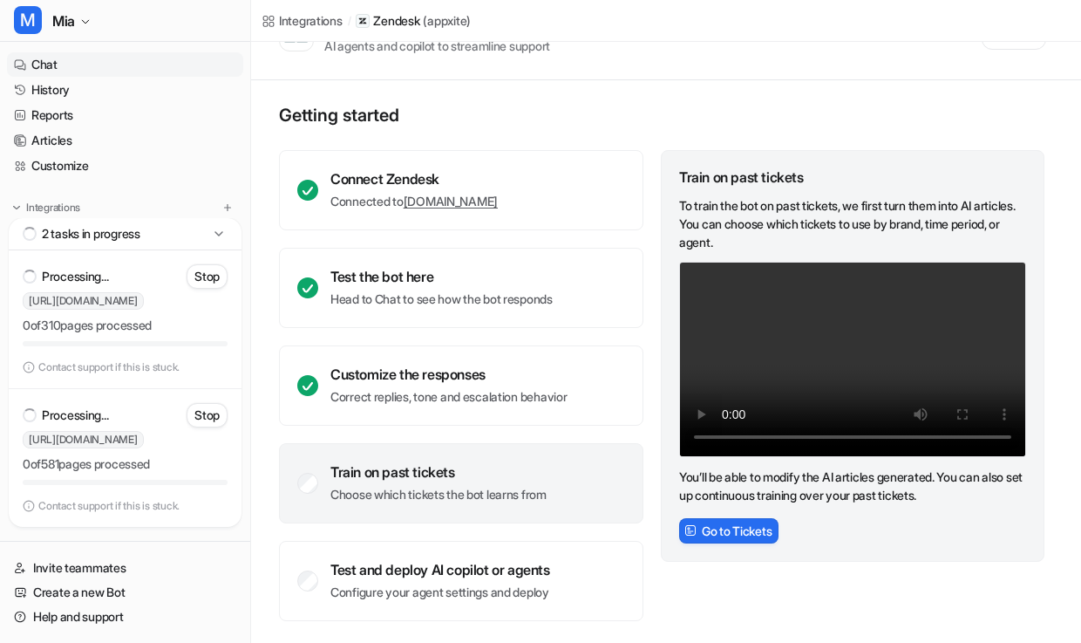
scroll to position [54, 0]
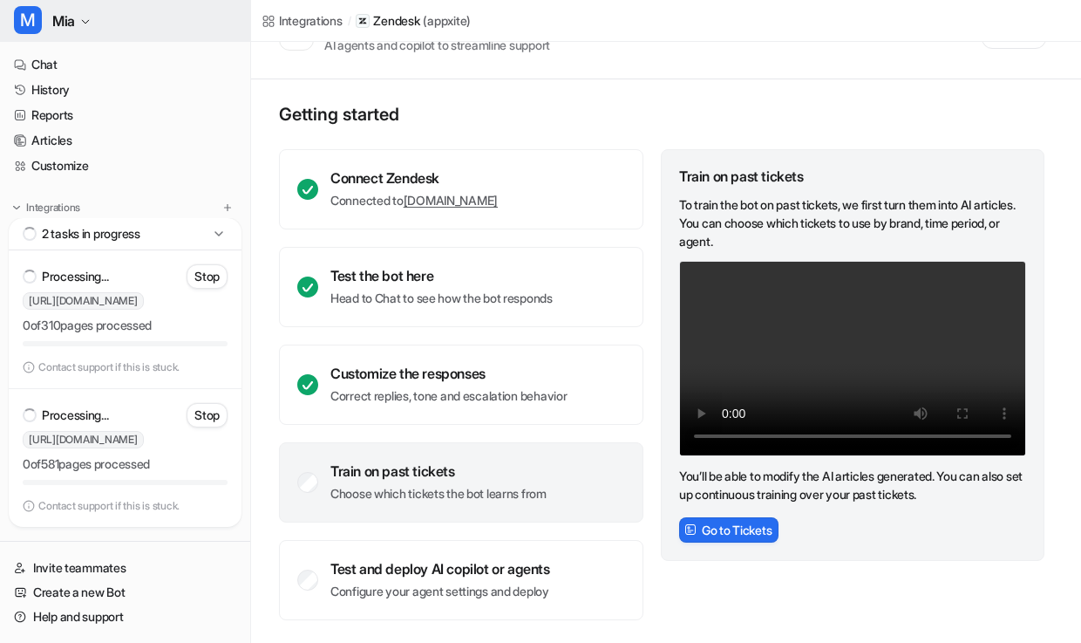
click at [86, 19] on icon "button" at bounding box center [85, 22] width 10 height 10
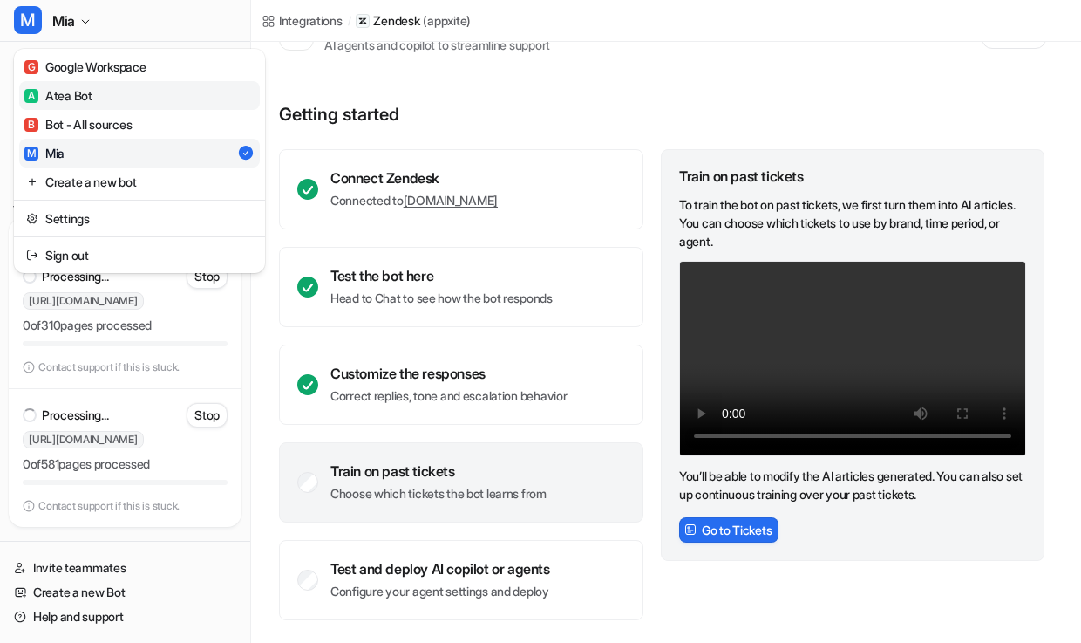
click at [80, 86] on div "A Atea Bot" at bounding box center [58, 95] width 68 height 18
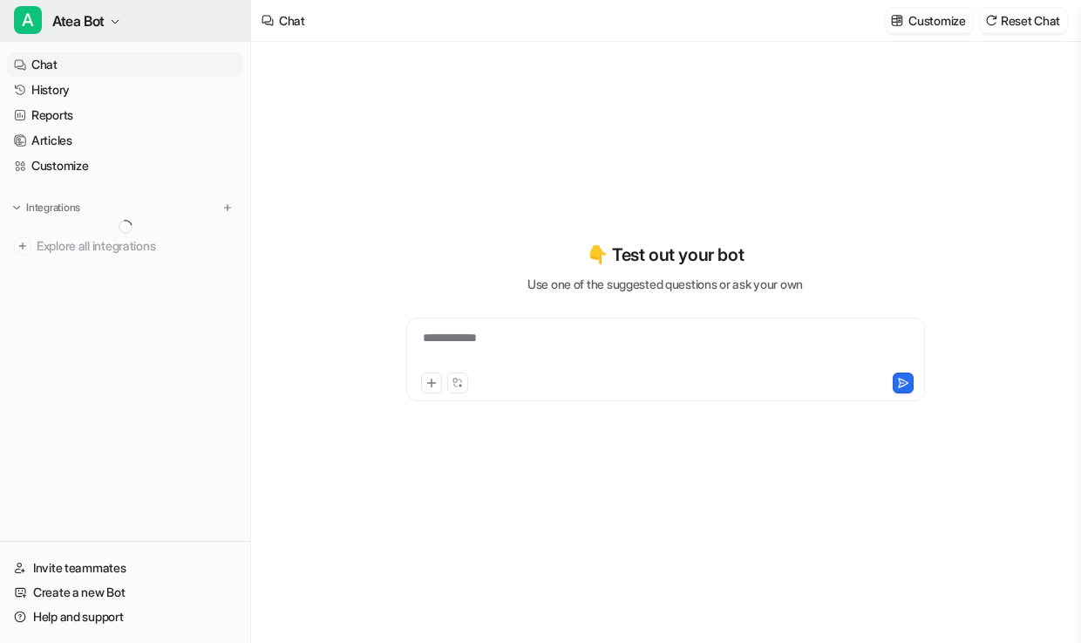
type textarea "**********"
click at [113, 26] on button "A Atea Bot" at bounding box center [125, 21] width 250 height 42
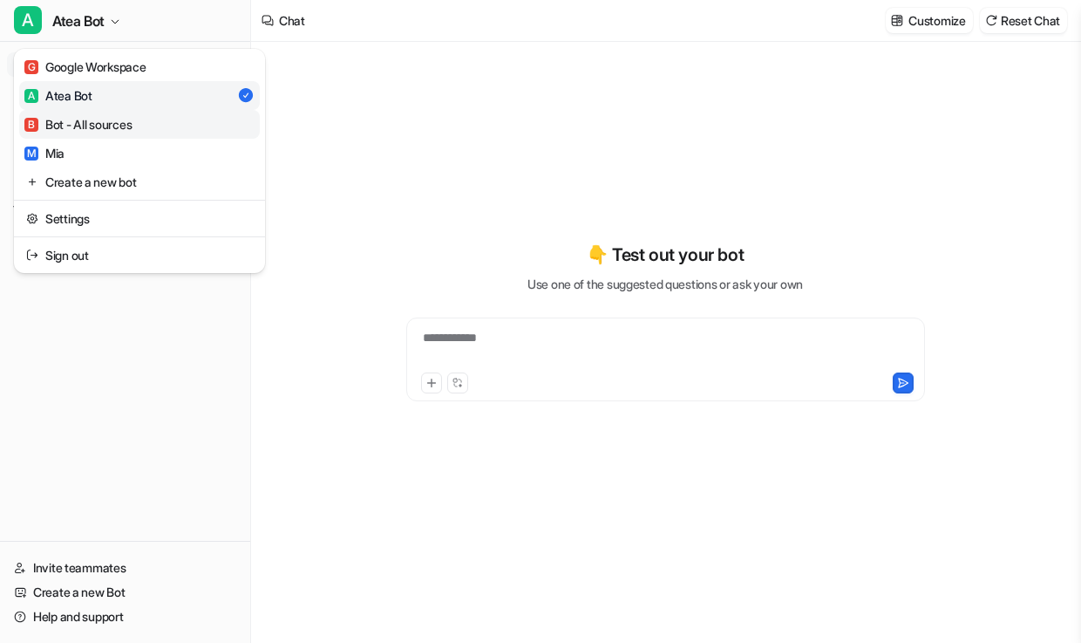
click at [106, 113] on link "B Bot - All sources" at bounding box center [139, 124] width 241 height 29
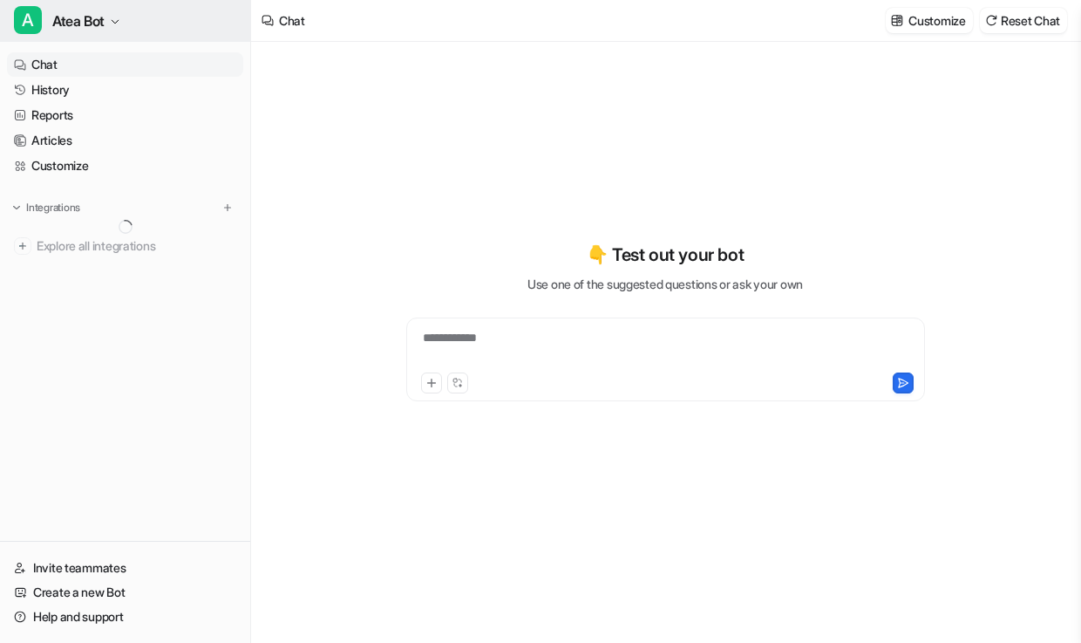
click at [115, 24] on icon "button" at bounding box center [115, 22] width 10 height 10
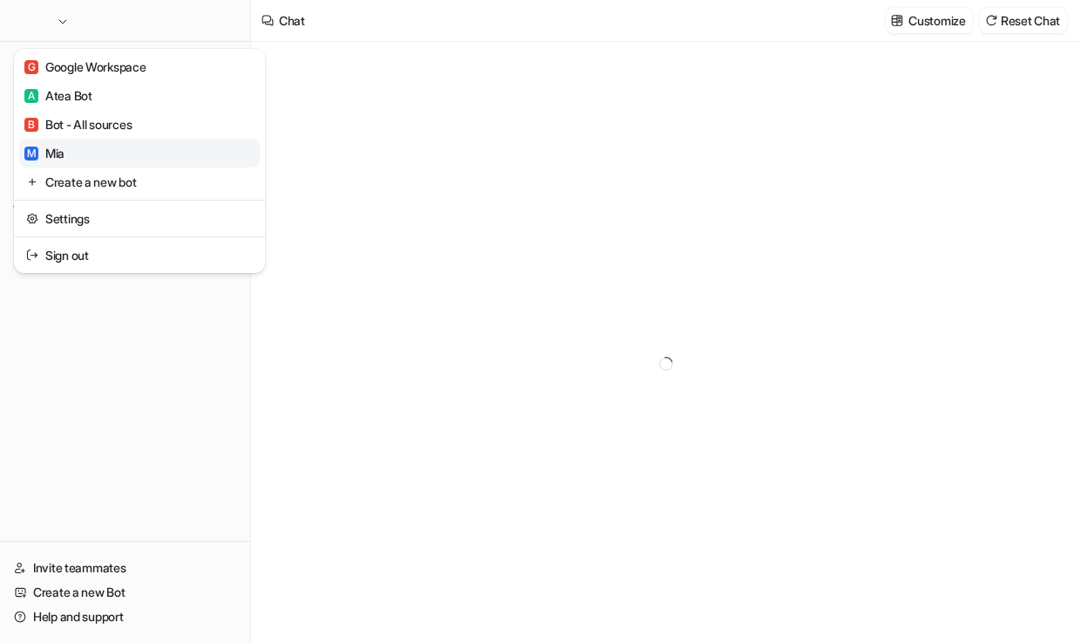
click at [99, 159] on link "M [PERSON_NAME]" at bounding box center [139, 153] width 241 height 29
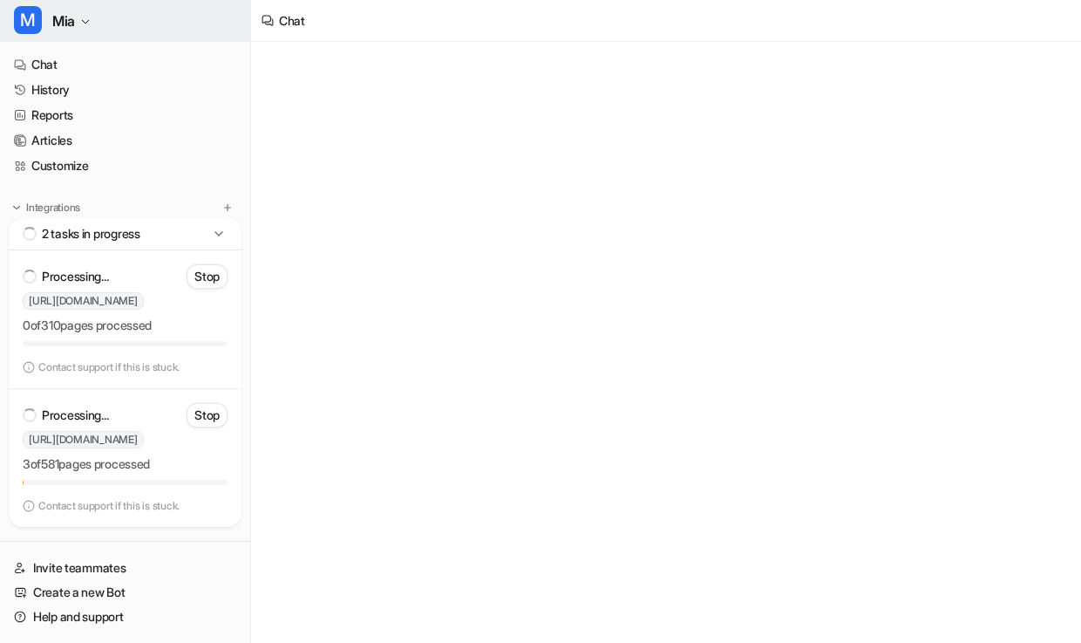
click at [88, 24] on icon "button" at bounding box center [85, 22] width 10 height 10
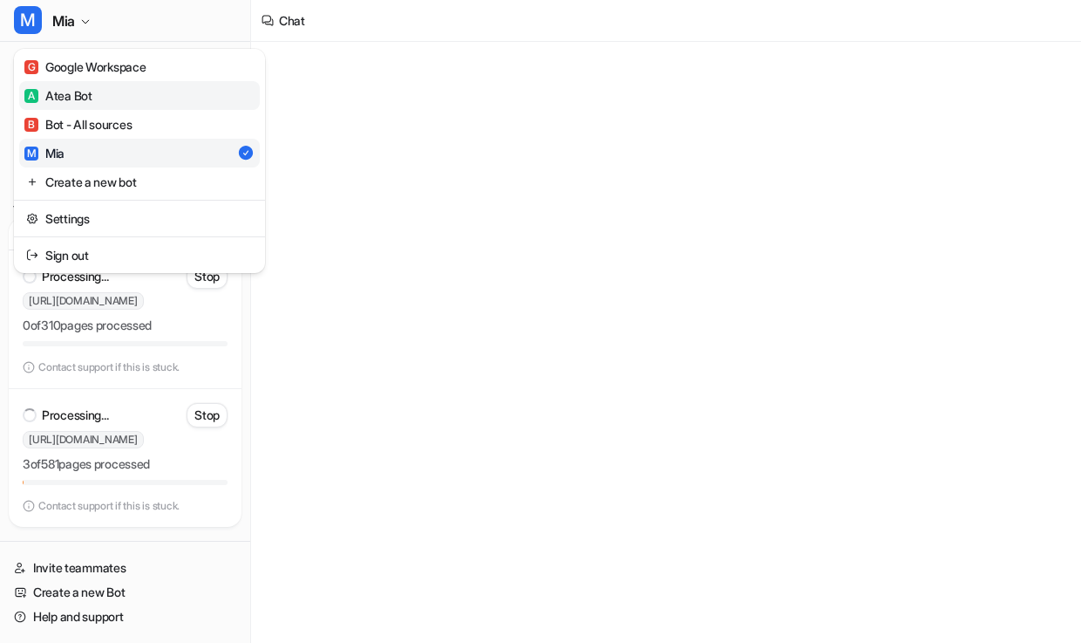
click at [90, 90] on div "A Atea Bot" at bounding box center [58, 95] width 68 height 18
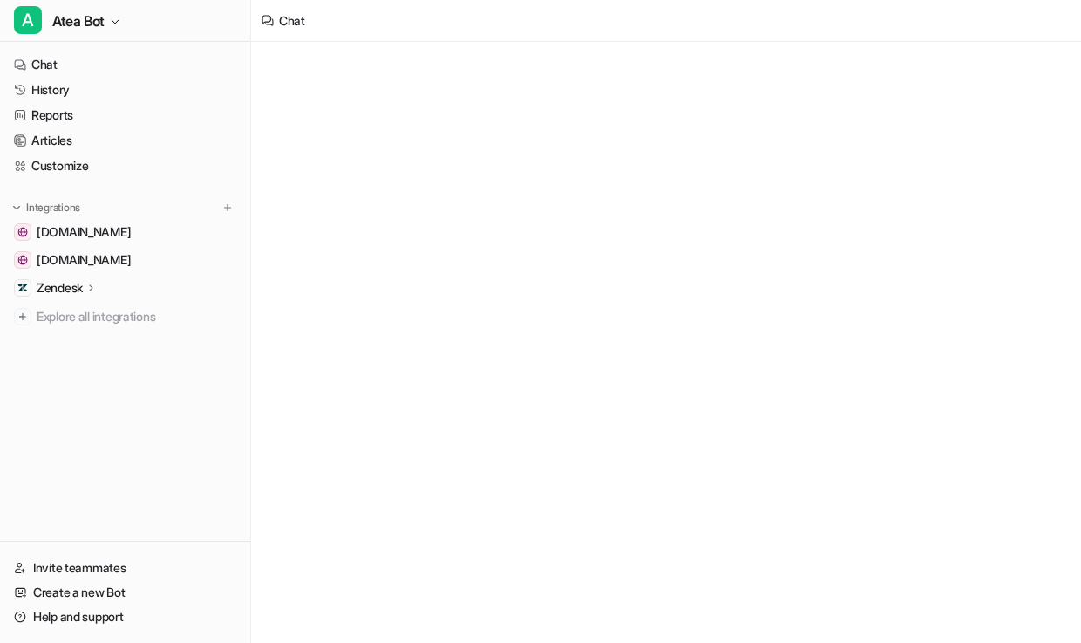
click at [66, 216] on div "Integrations developer.appxite.com documenter.getpostman.com Zendesk Overview S…" at bounding box center [125, 264] width 236 height 130
click at [57, 281] on p "Zendesk" at bounding box center [60, 287] width 46 height 17
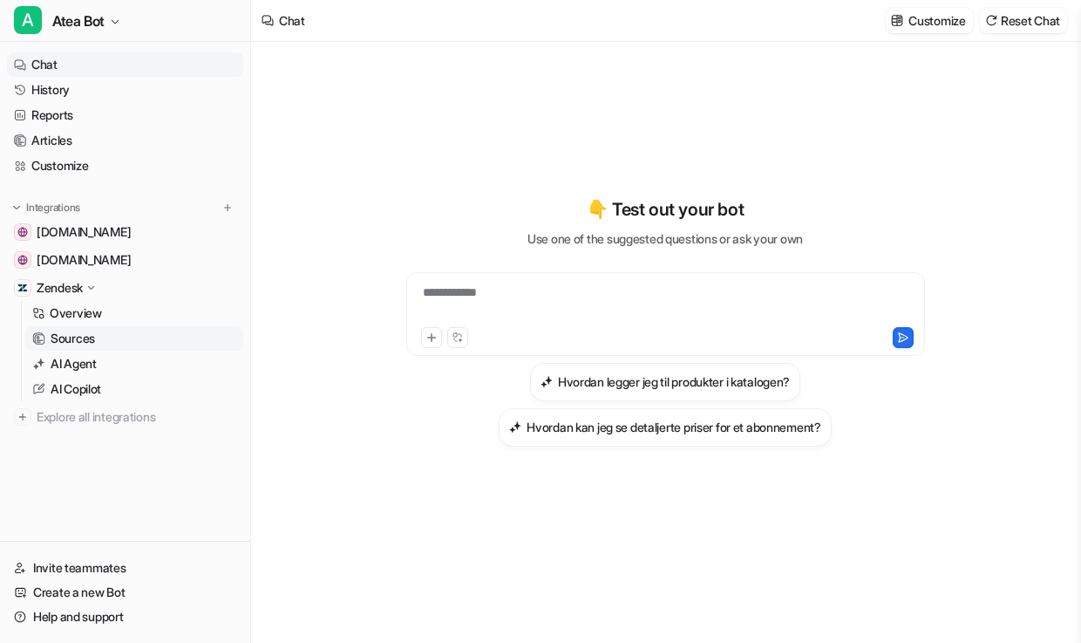
click at [92, 337] on p "Sources" at bounding box center [73, 338] width 44 height 17
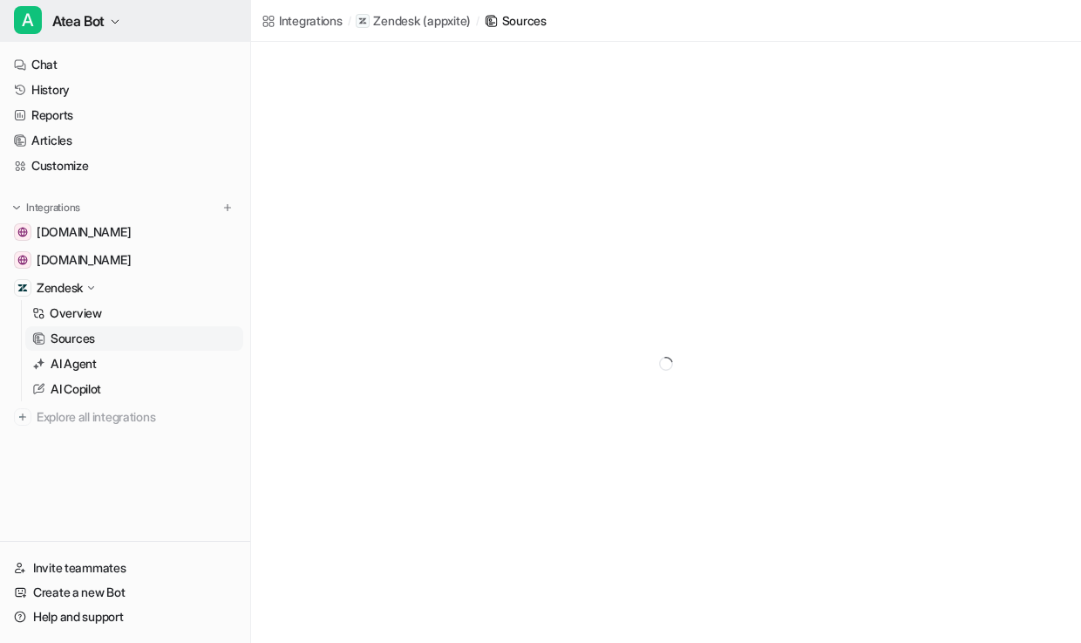
click at [107, 20] on button "A Atea Bot" at bounding box center [125, 21] width 250 height 42
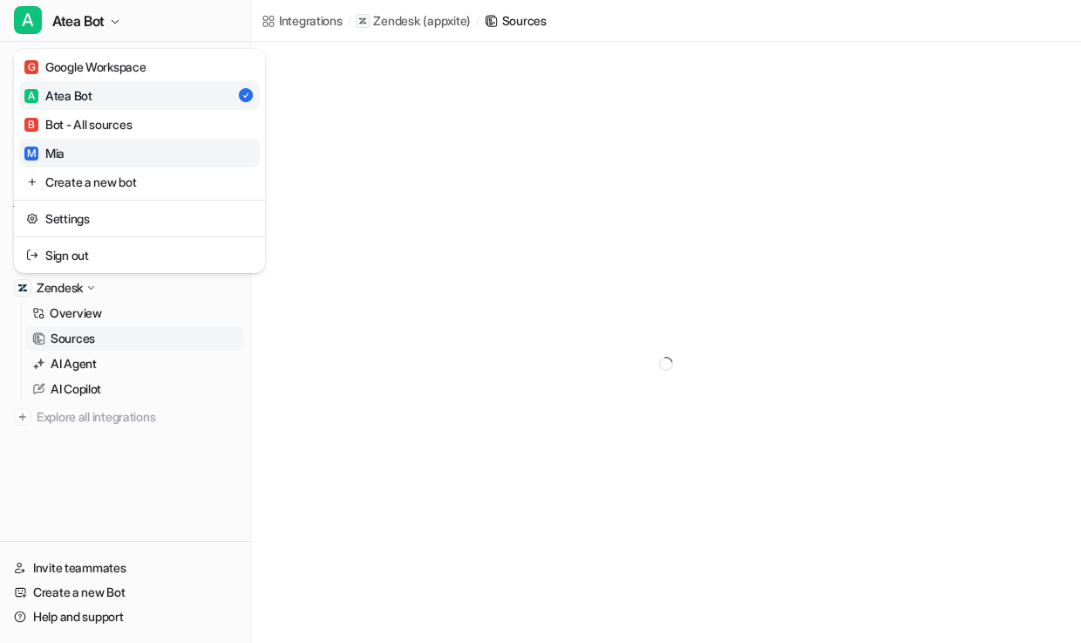
click at [82, 144] on link "M [PERSON_NAME]" at bounding box center [139, 153] width 241 height 29
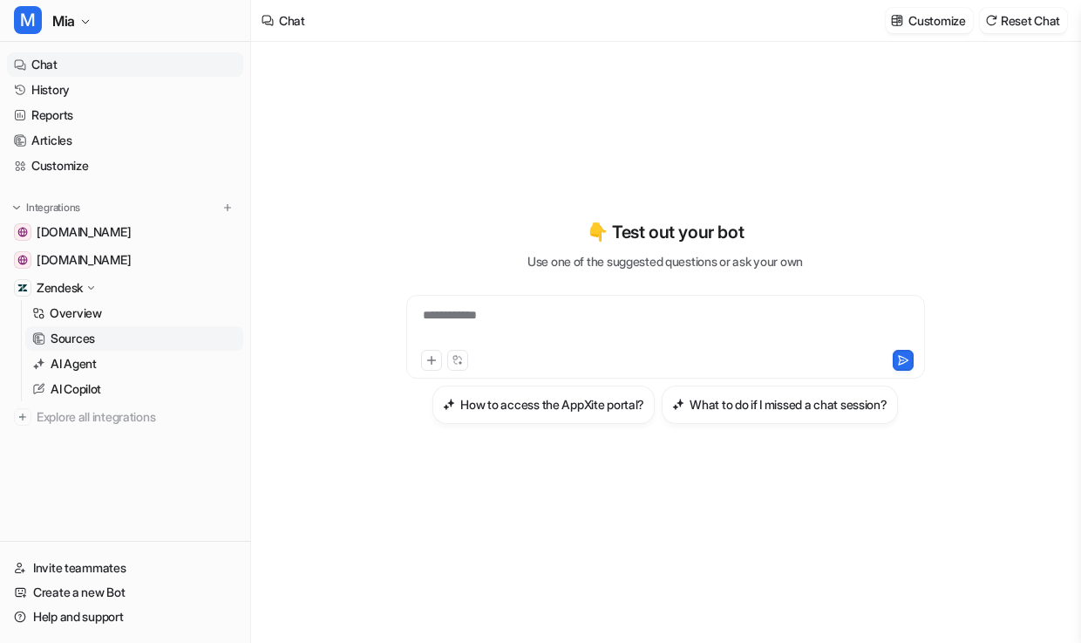
click at [88, 330] on p "Sources" at bounding box center [73, 338] width 44 height 17
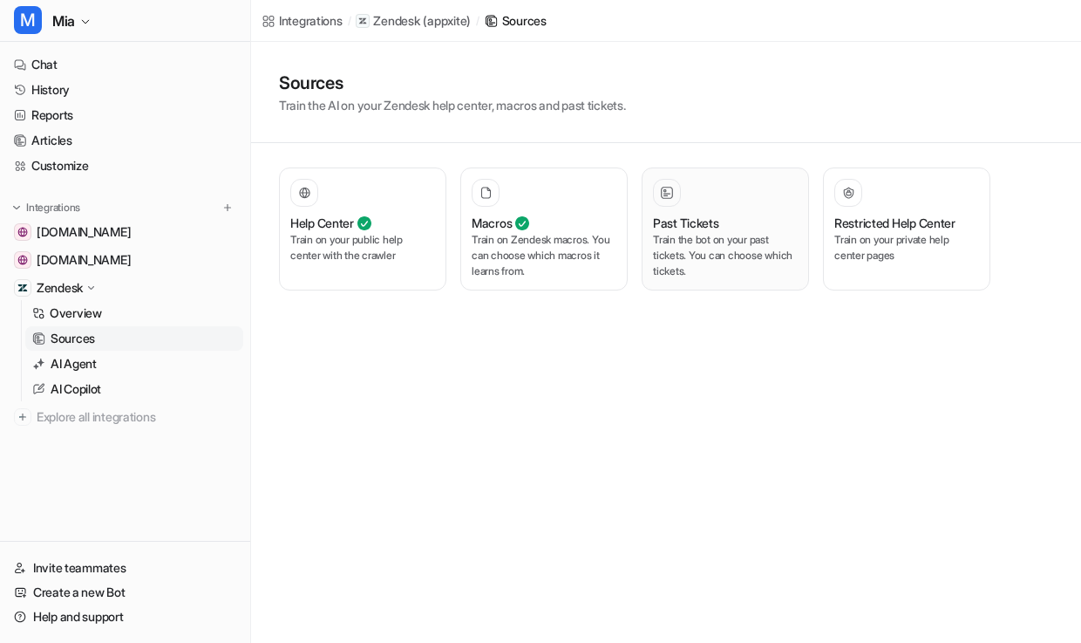
click at [724, 233] on p "Train the bot on your past tickets. You can choose which tickets." at bounding box center [725, 255] width 145 height 47
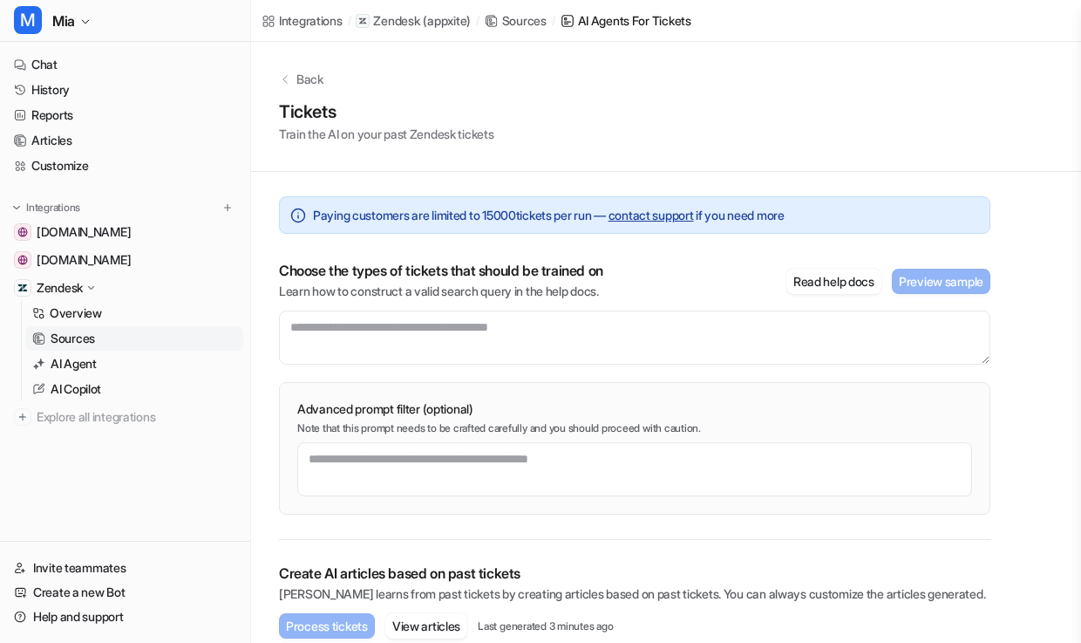
click at [708, 236] on div "Paying customers are limited to 15000 tickets per run — contact support if you …" at bounding box center [635, 356] width 712 height 368
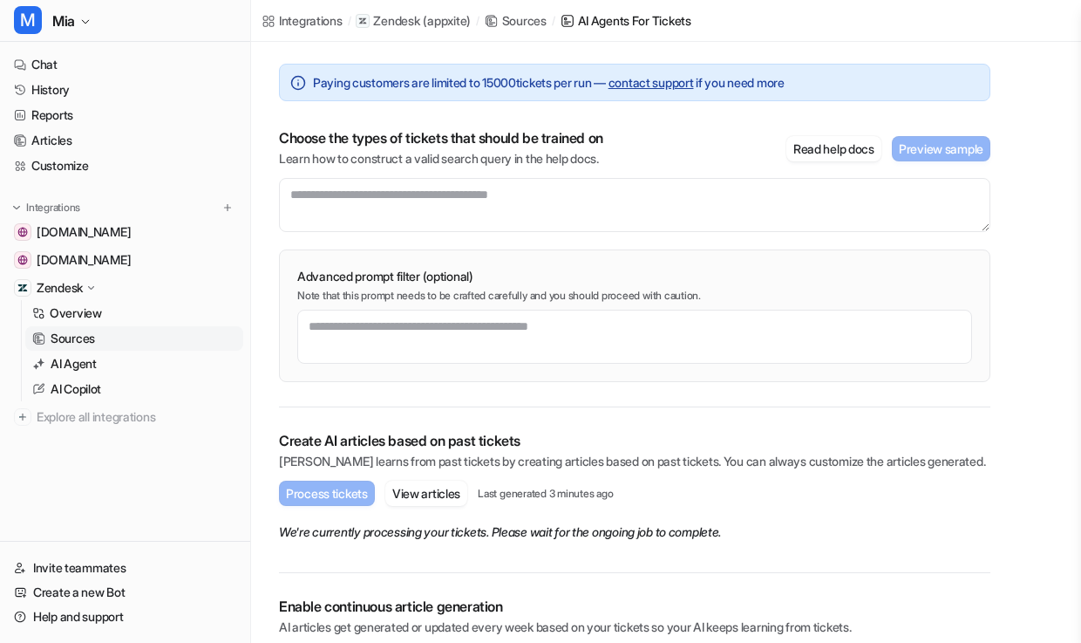
scroll to position [131, 0]
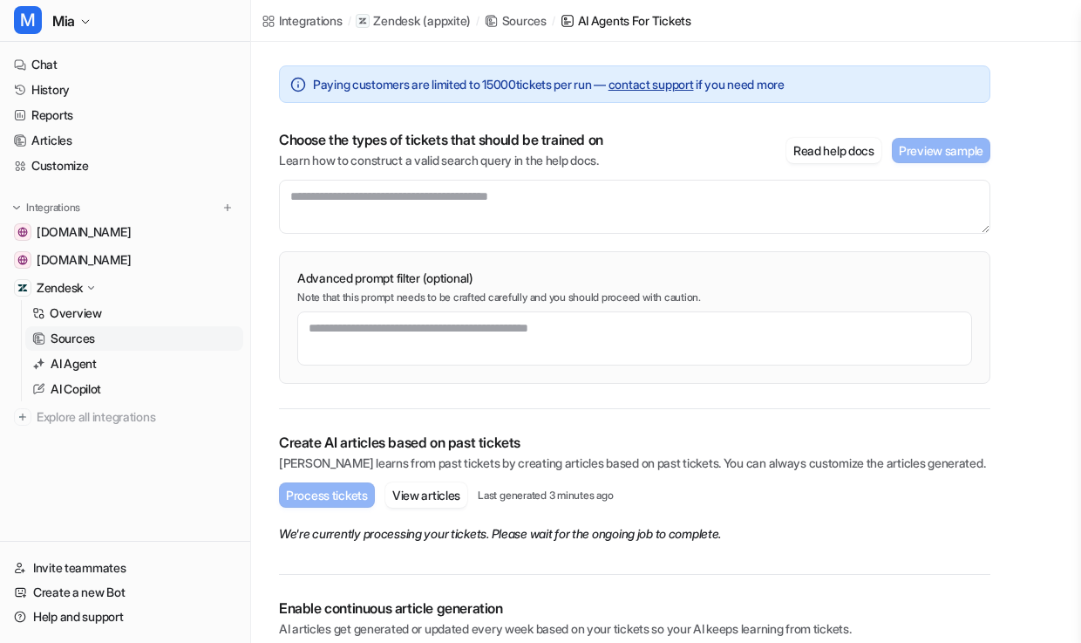
click at [991, 596] on div "Paying customers are limited to 15000 tickets per run — contact support if you …" at bounding box center [635, 376] width 768 height 671
